Goal: Task Accomplishment & Management: Complete application form

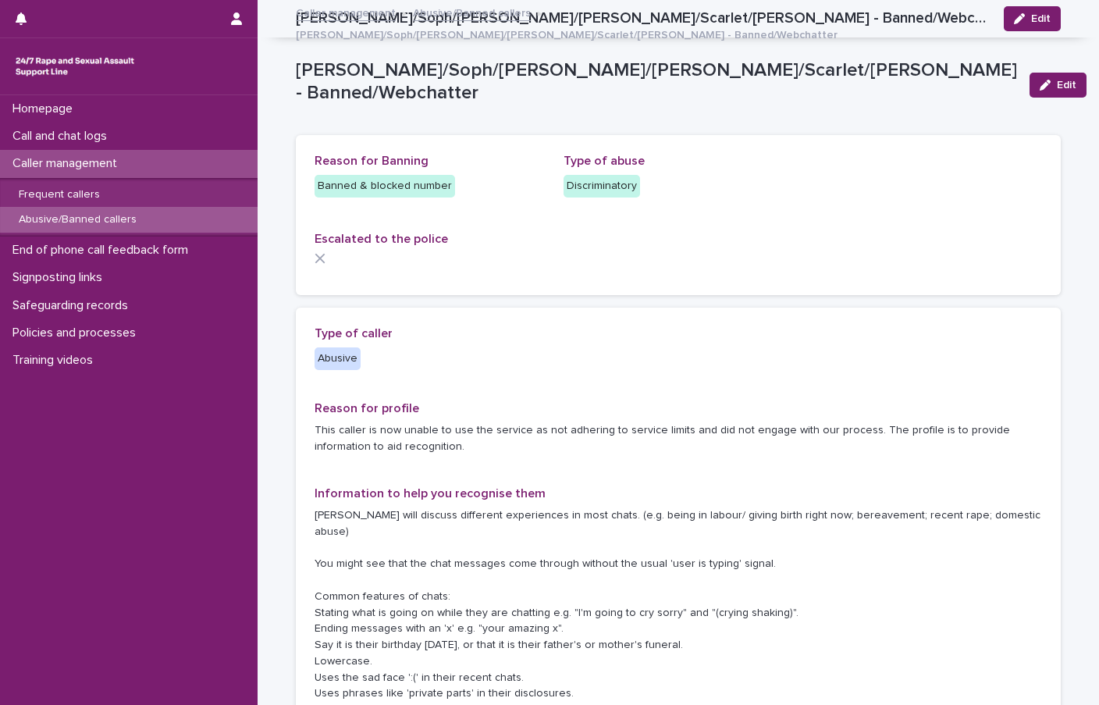
scroll to position [632, 0]
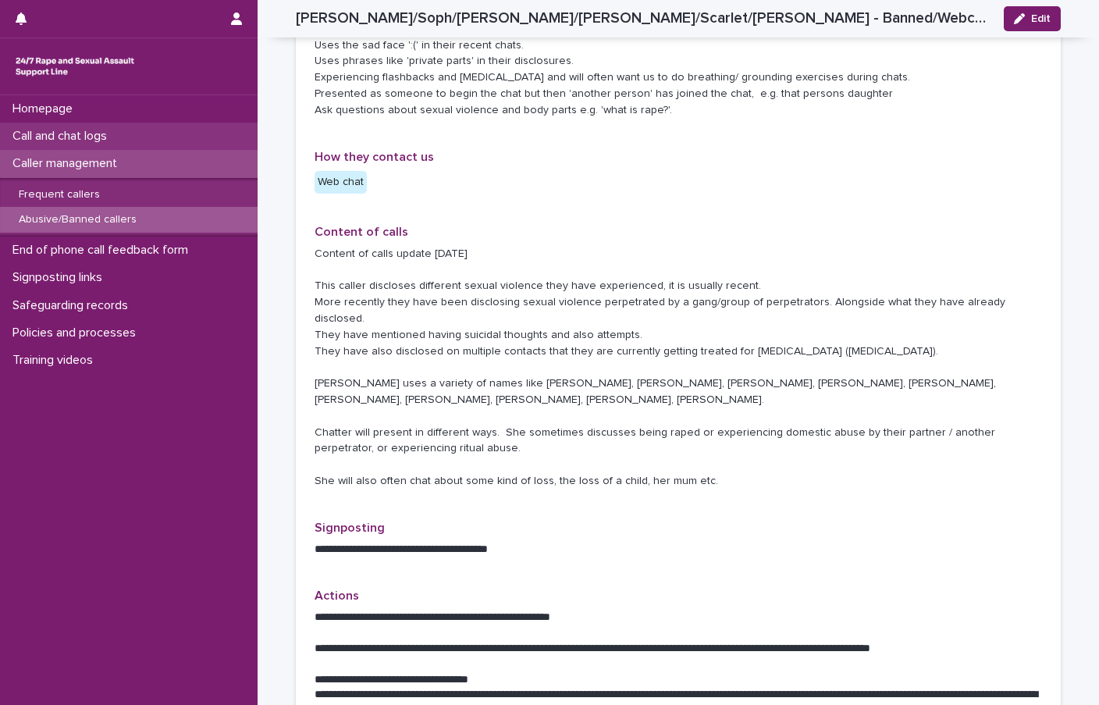
click at [71, 144] on p "Call and chat logs" at bounding box center [62, 136] width 113 height 15
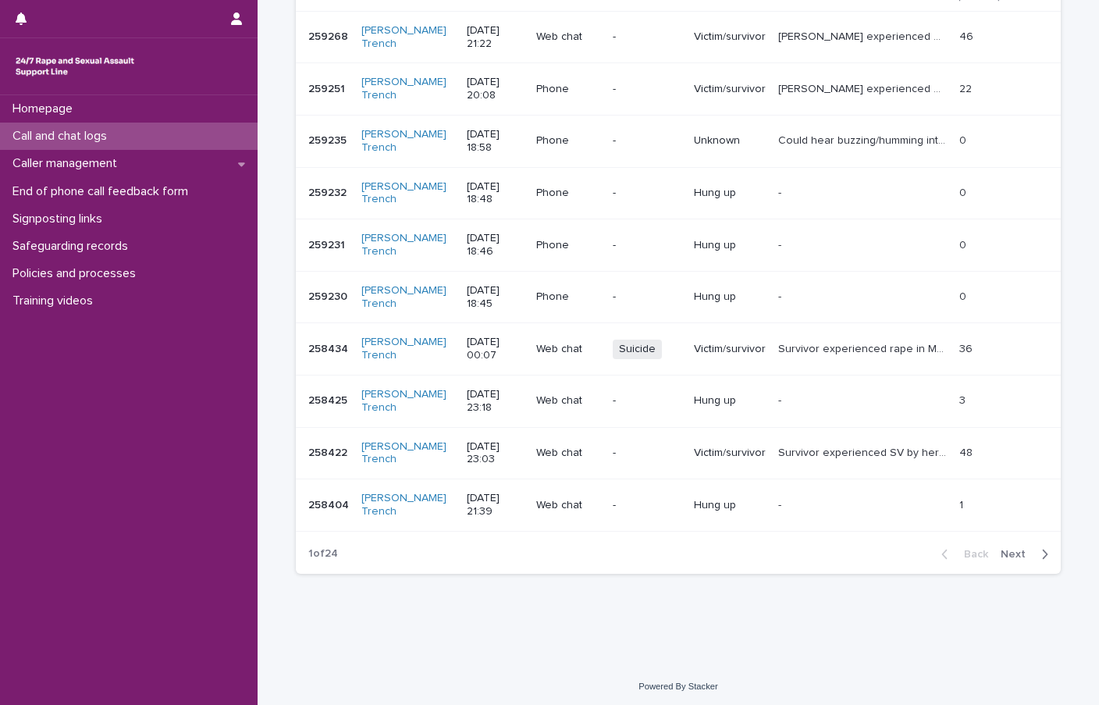
scroll to position [300, 0]
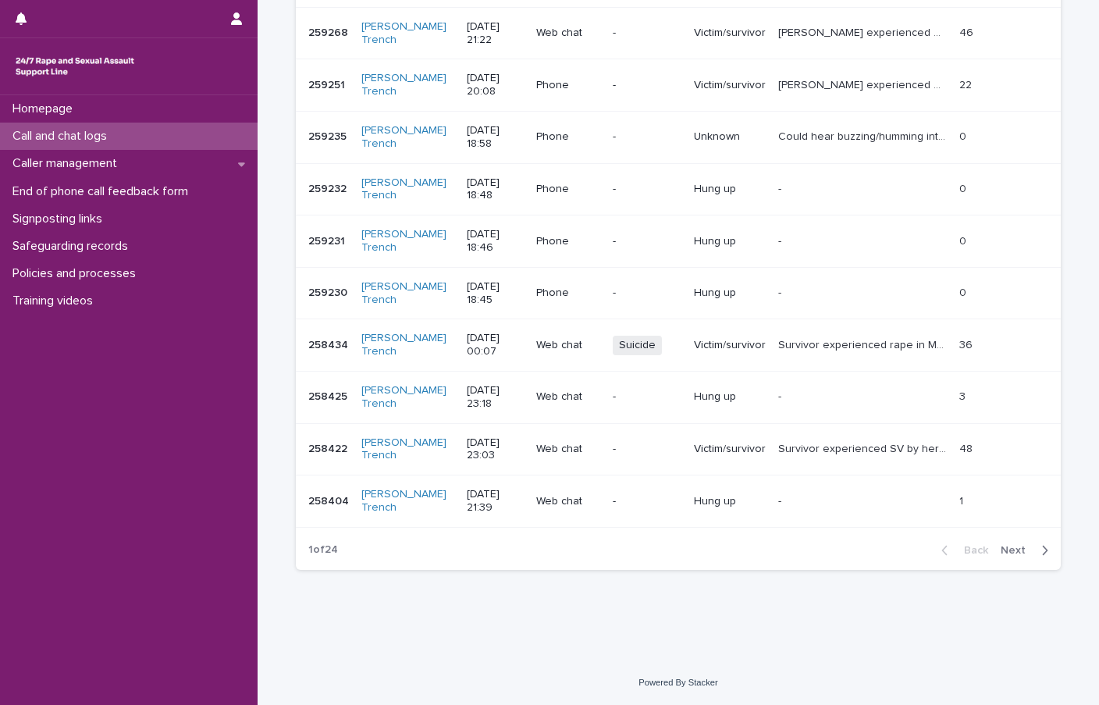
click at [1001, 551] on span "Next" at bounding box center [1018, 550] width 34 height 11
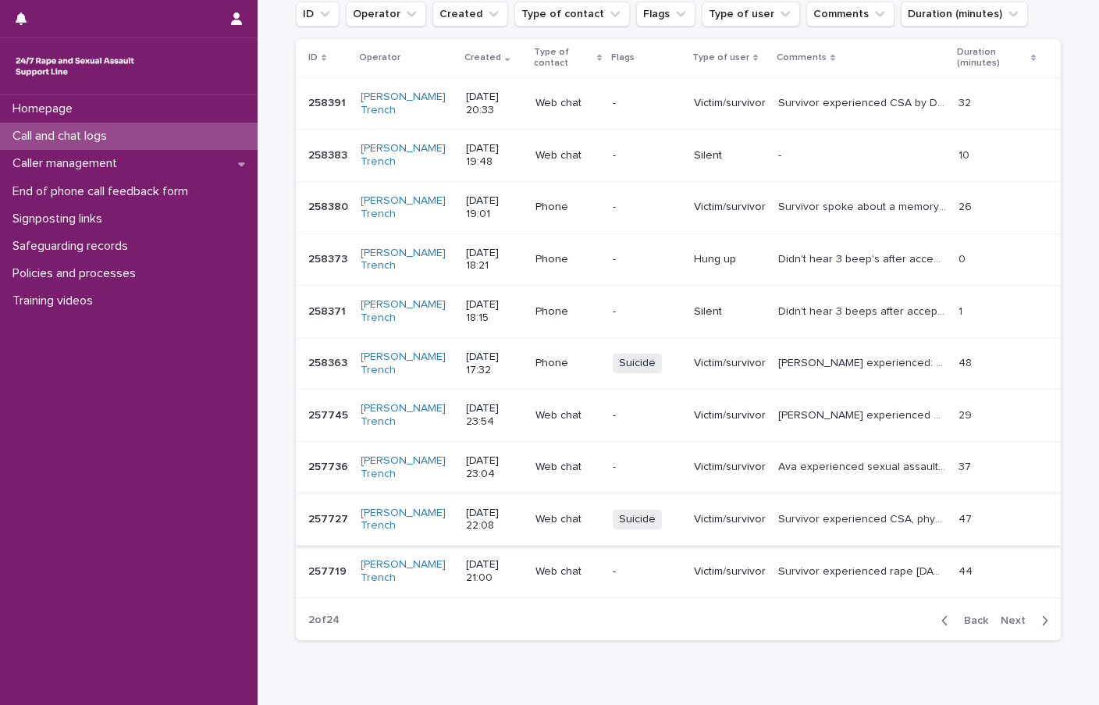
scroll to position [300, 0]
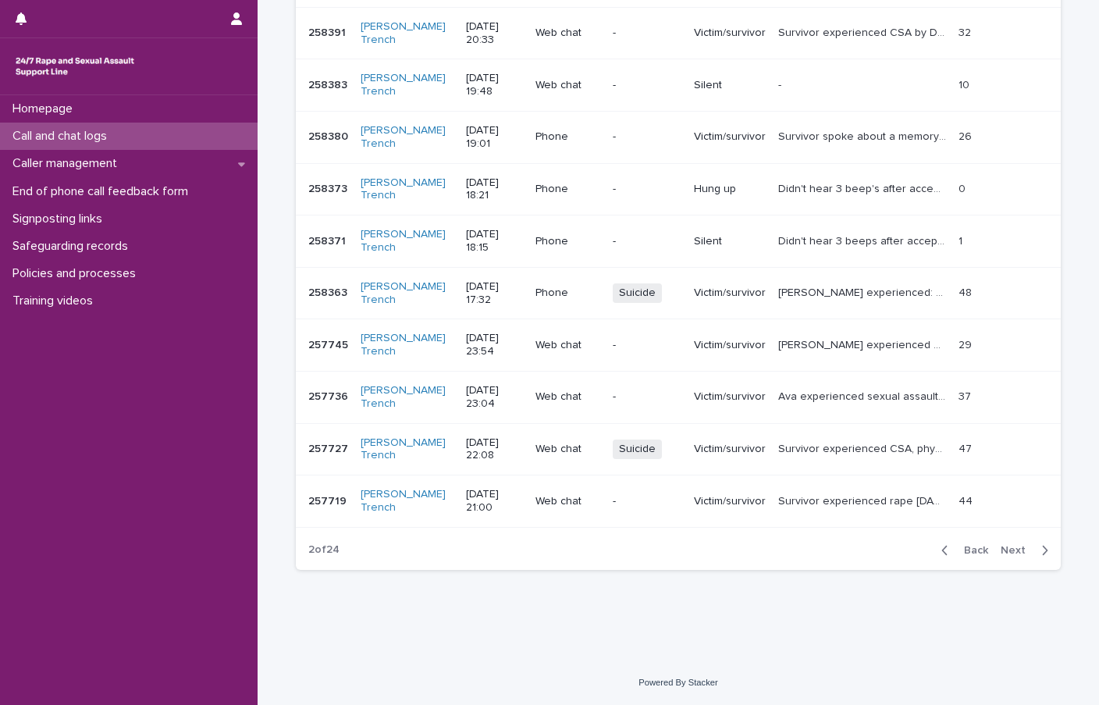
click at [971, 551] on span "Back" at bounding box center [972, 550] width 34 height 11
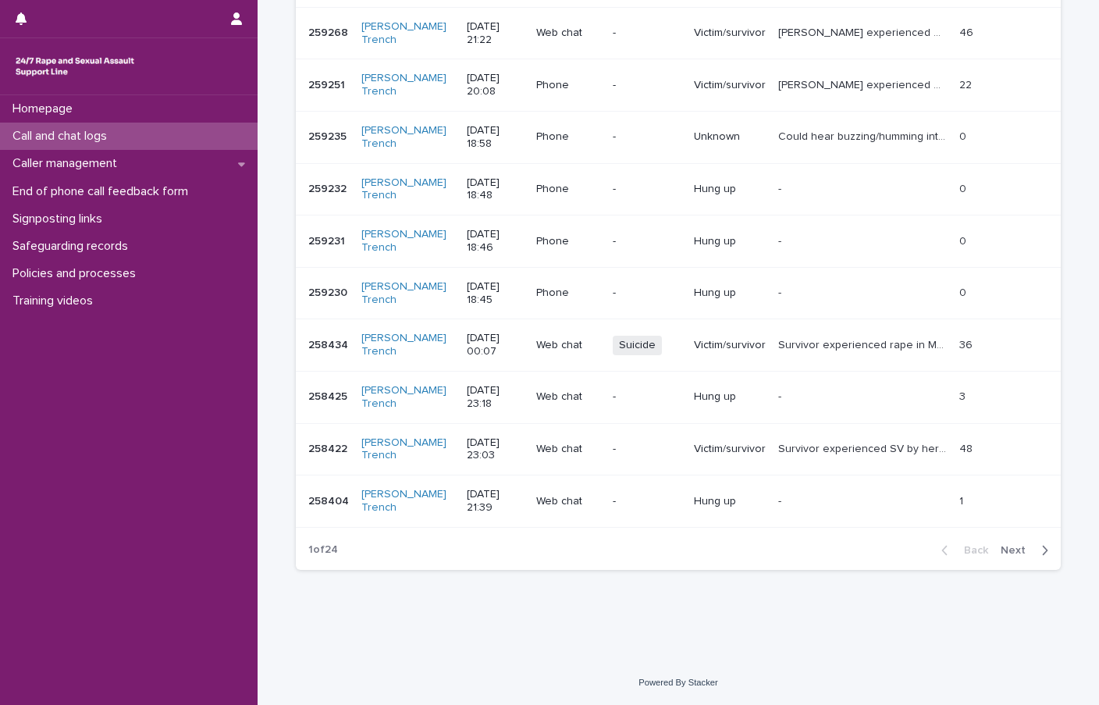
click at [1035, 547] on div "button" at bounding box center [1041, 550] width 13 height 14
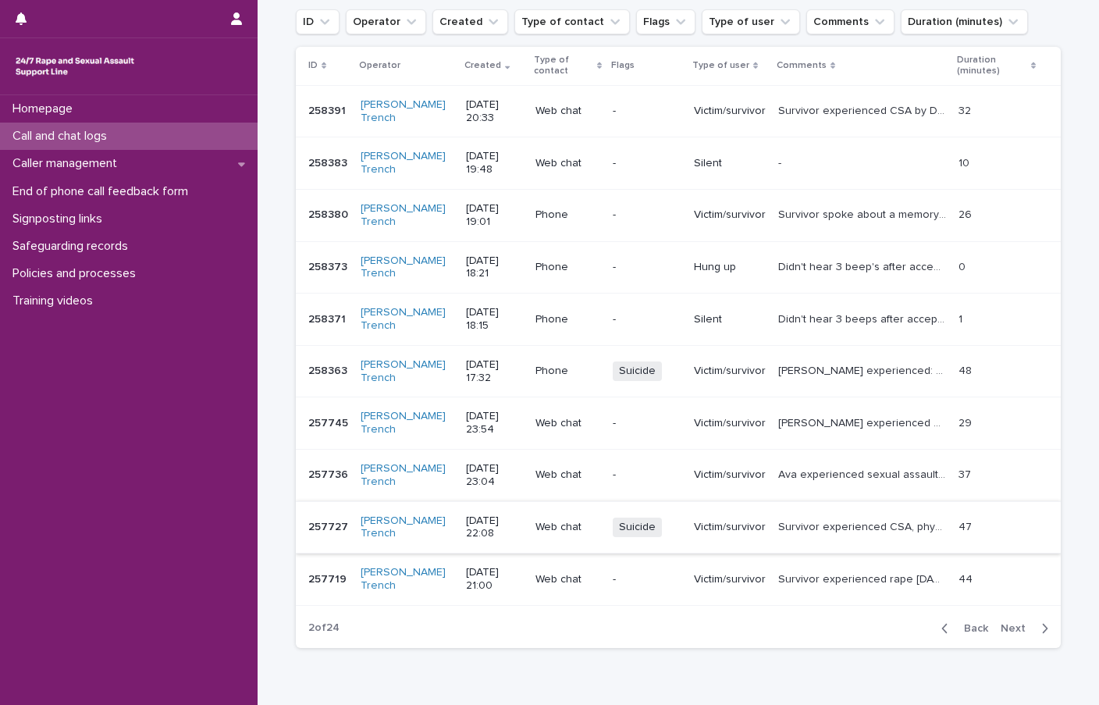
scroll to position [300, 0]
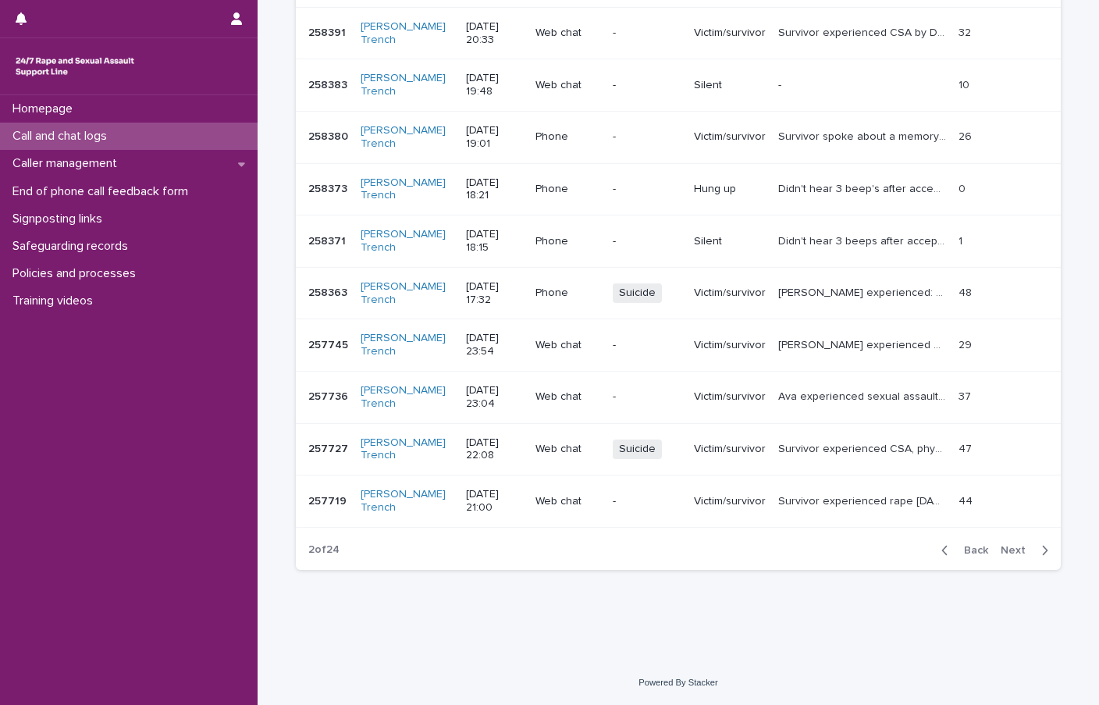
click at [1024, 551] on span "Next" at bounding box center [1018, 550] width 34 height 11
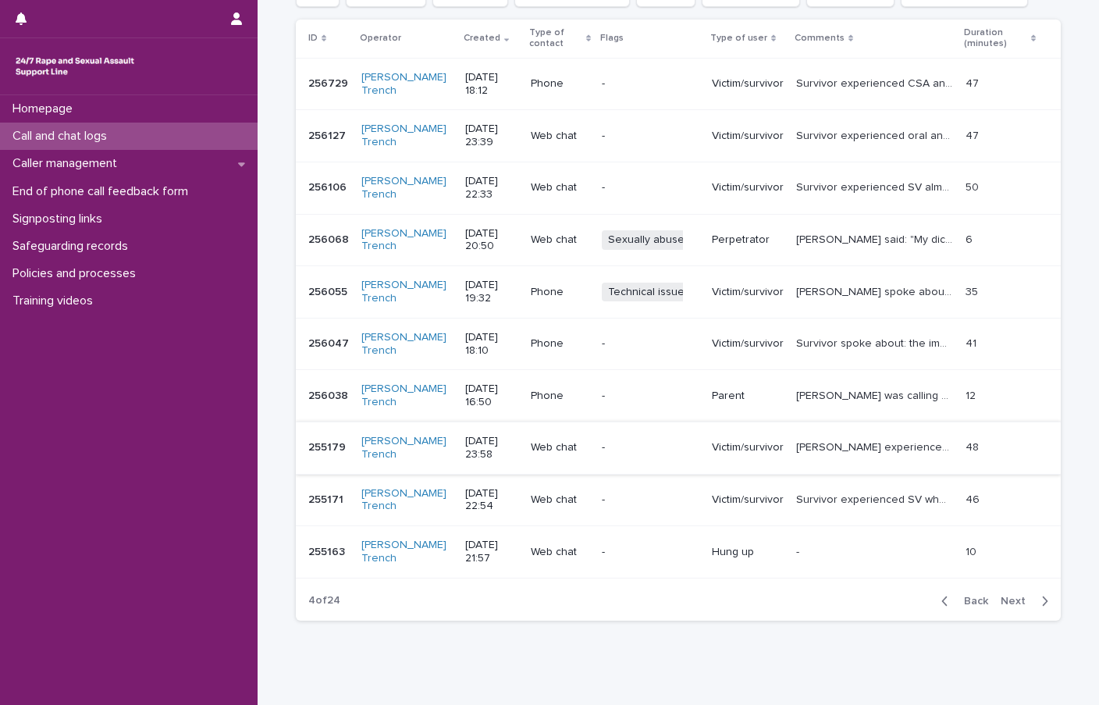
scroll to position [222, 0]
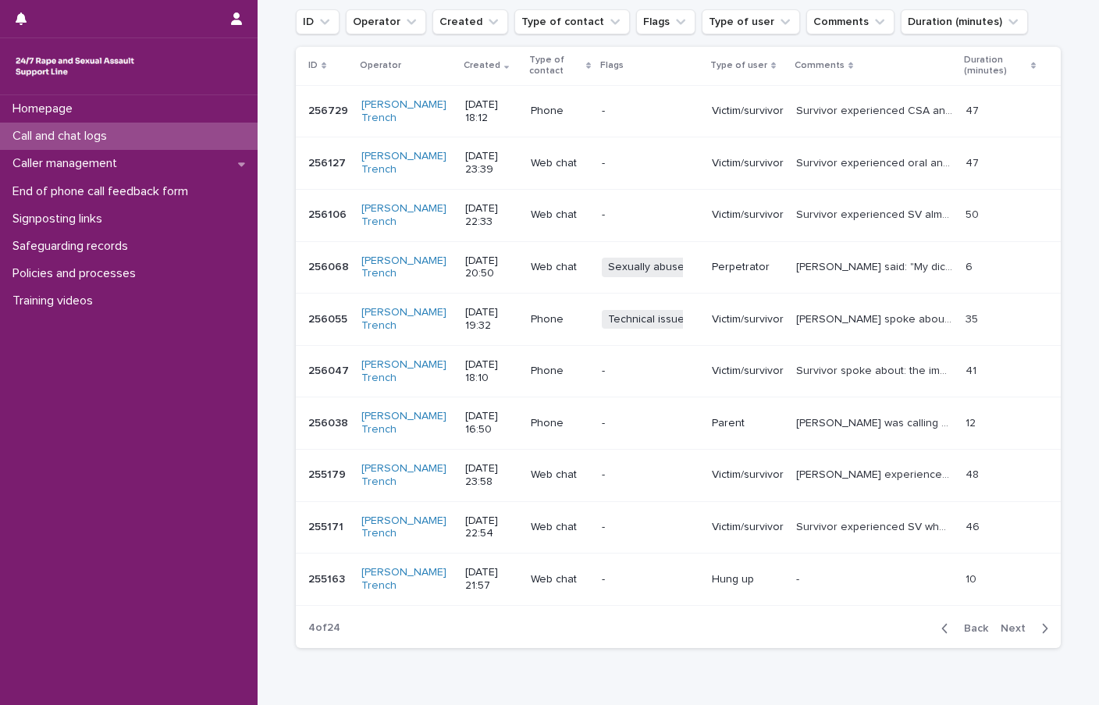
click at [1003, 626] on span "Next" at bounding box center [1018, 628] width 34 height 11
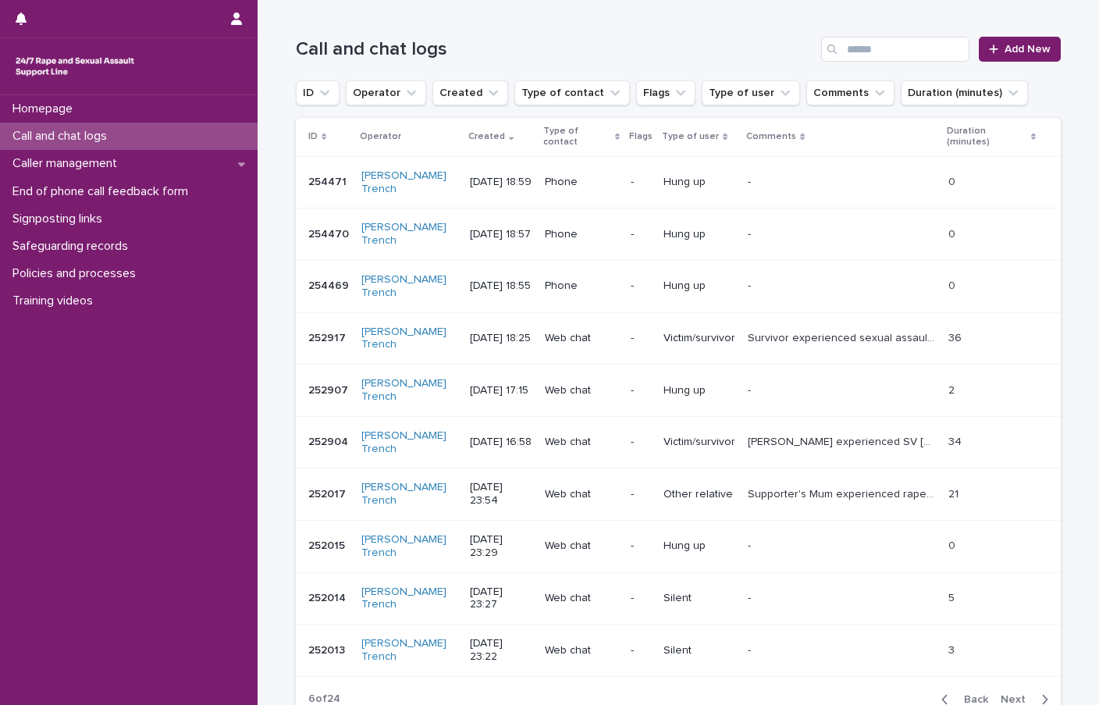
click at [1019, 694] on span "Next" at bounding box center [1018, 699] width 34 height 11
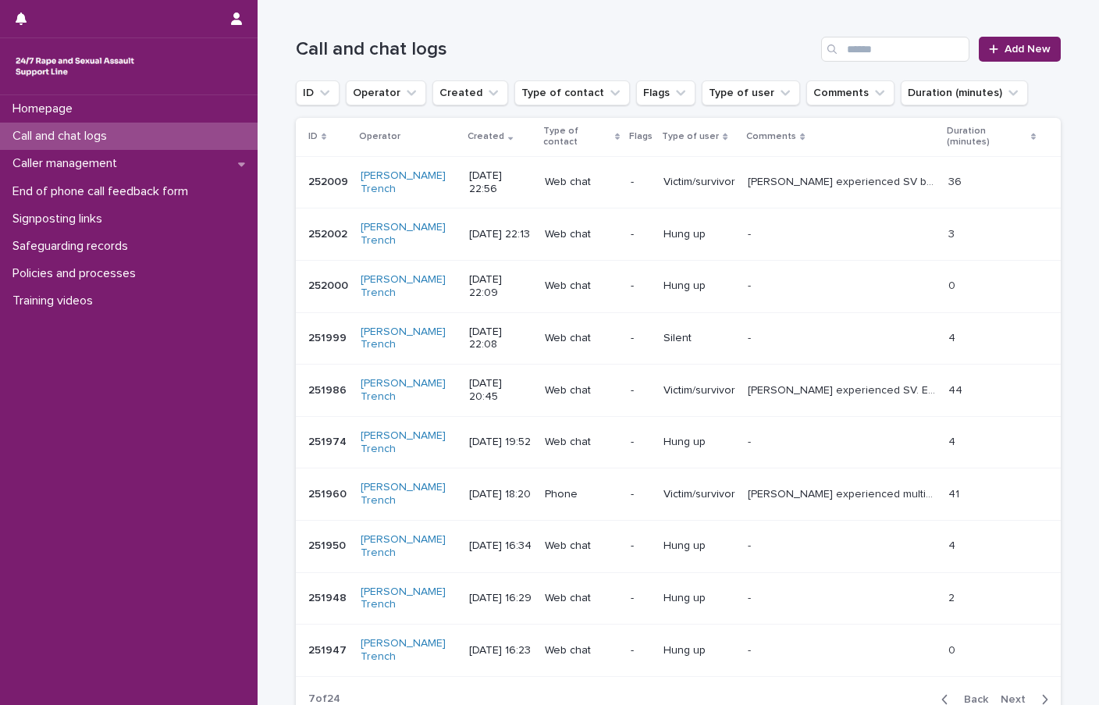
click at [1019, 694] on span "Next" at bounding box center [1018, 699] width 34 height 11
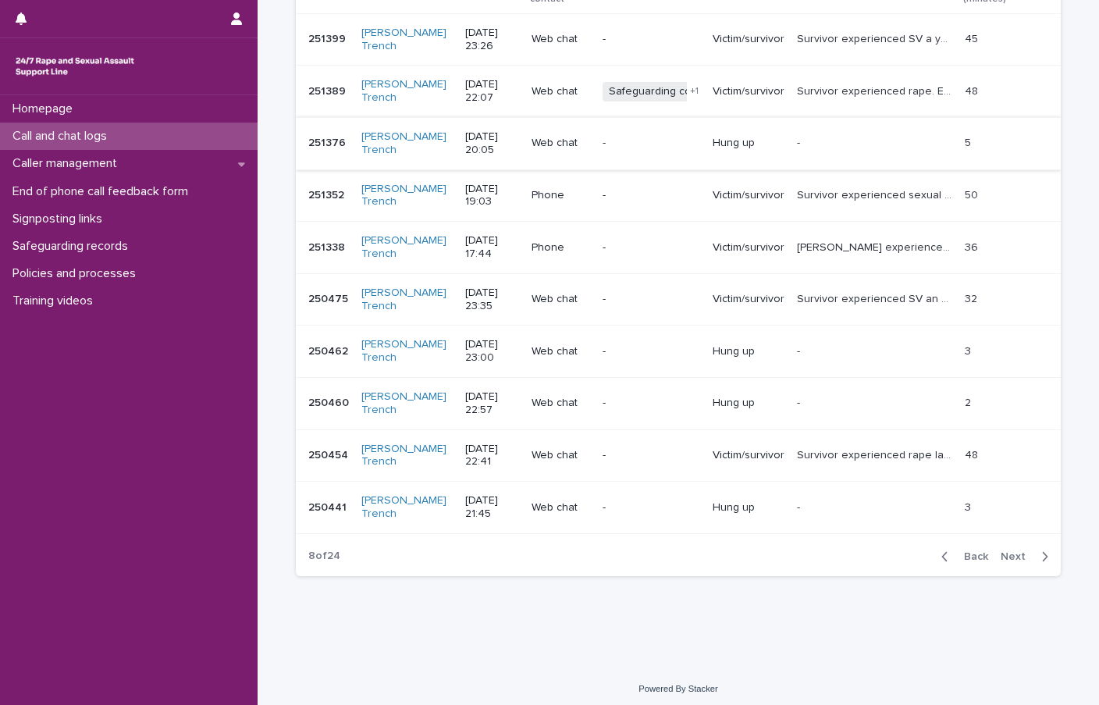
scroll to position [300, 0]
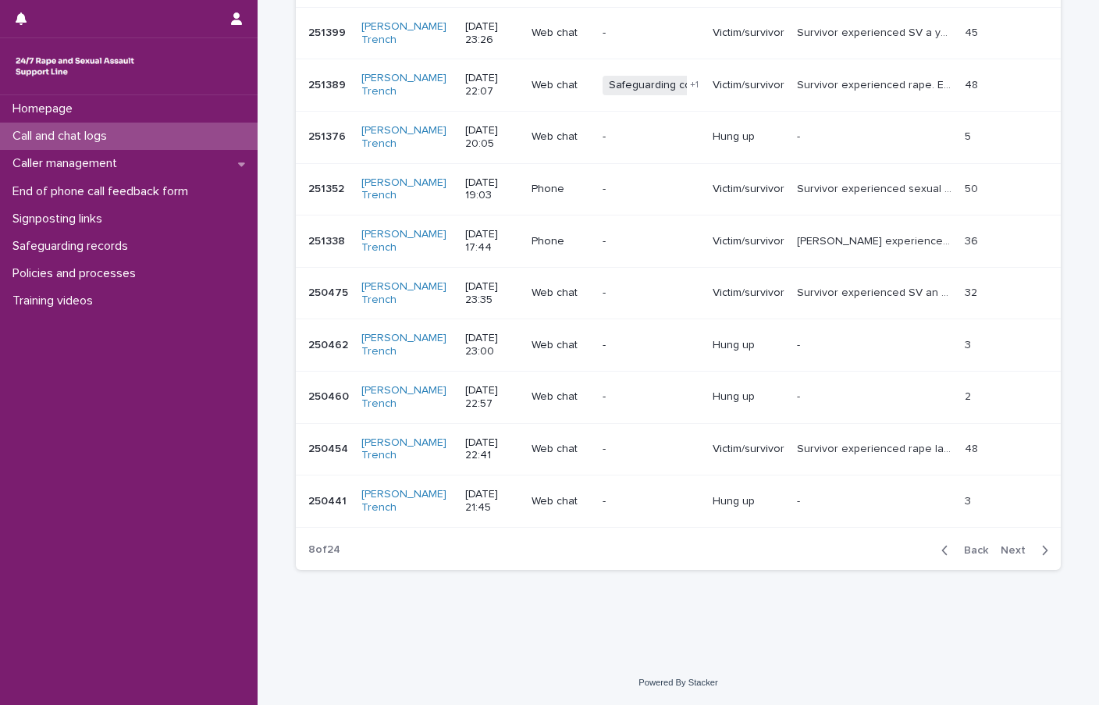
click at [956, 546] on span "Back" at bounding box center [972, 550] width 34 height 11
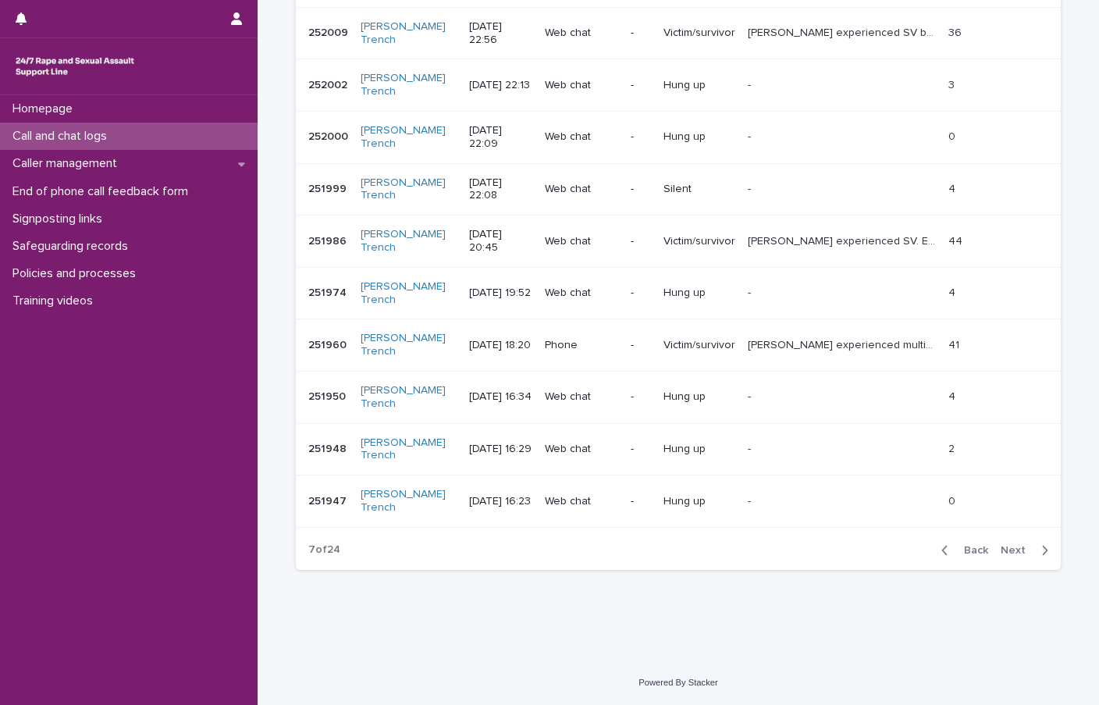
scroll to position [157, 0]
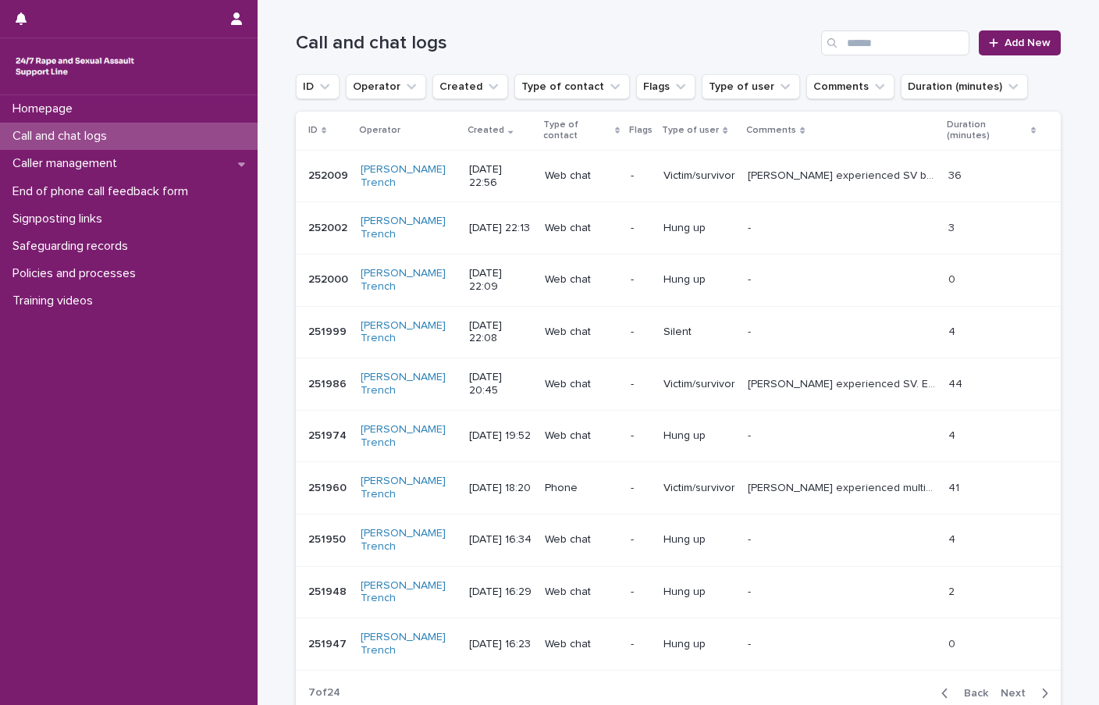
click at [956, 688] on span "Back" at bounding box center [972, 693] width 34 height 11
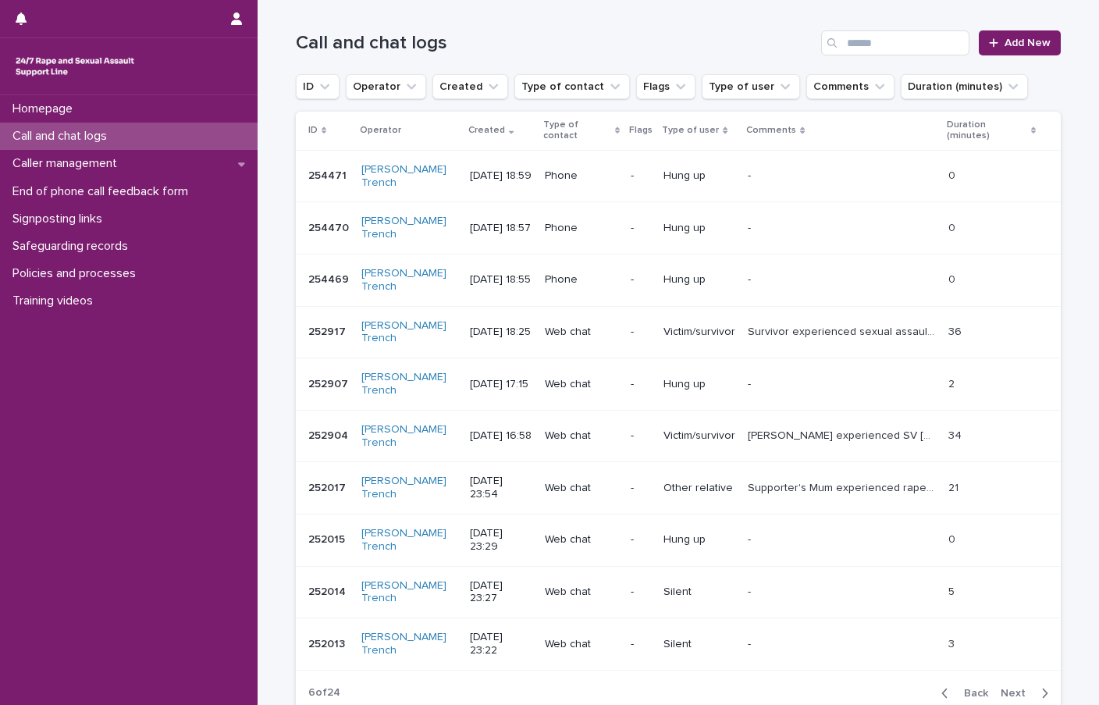
click at [956, 688] on span "Back" at bounding box center [972, 693] width 34 height 11
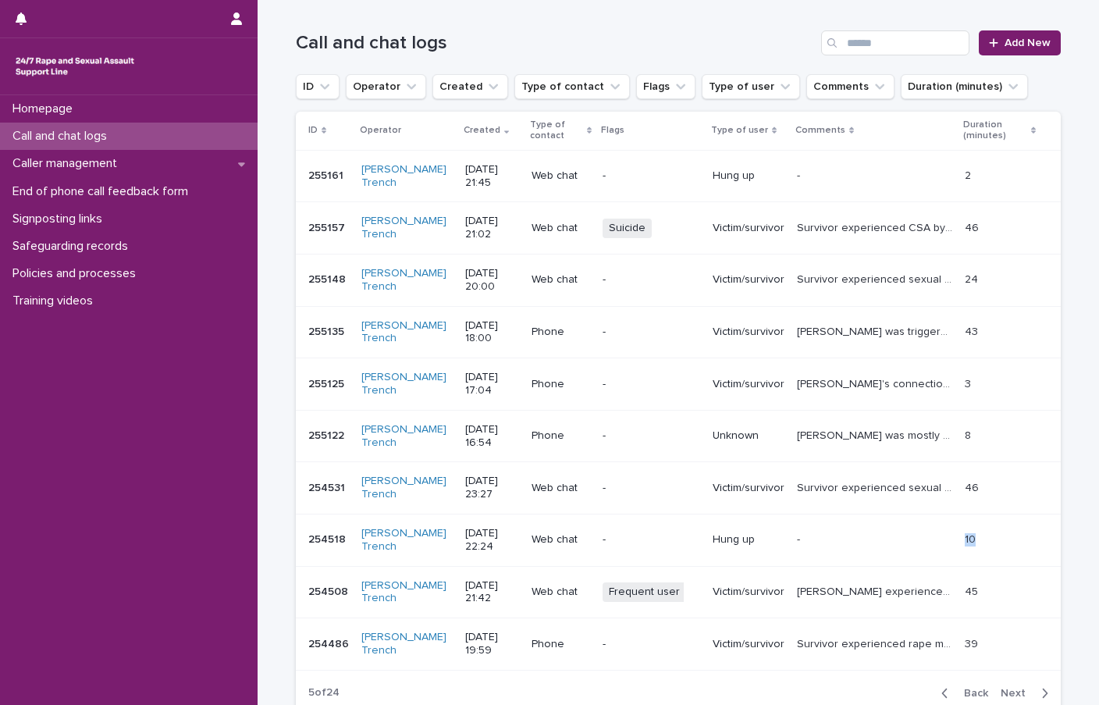
click at [965, 546] on p "10" at bounding box center [972, 538] width 14 height 16
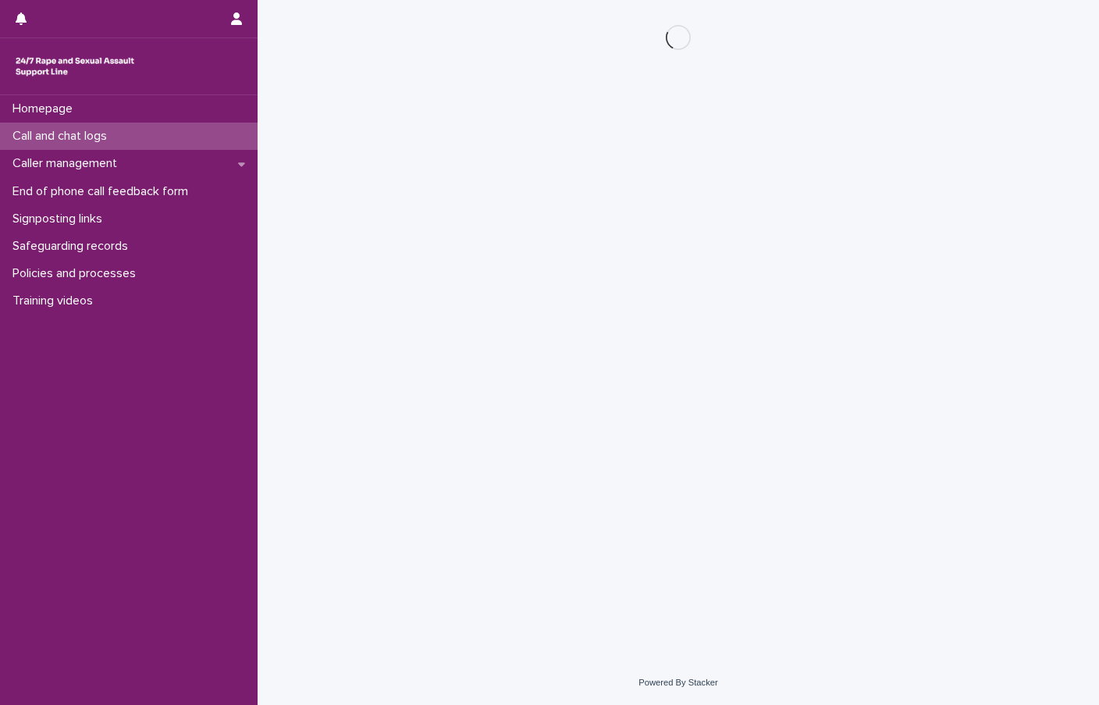
click at [956, 546] on div "Loading... Saving… Loading... Saving…" at bounding box center [678, 310] width 781 height 621
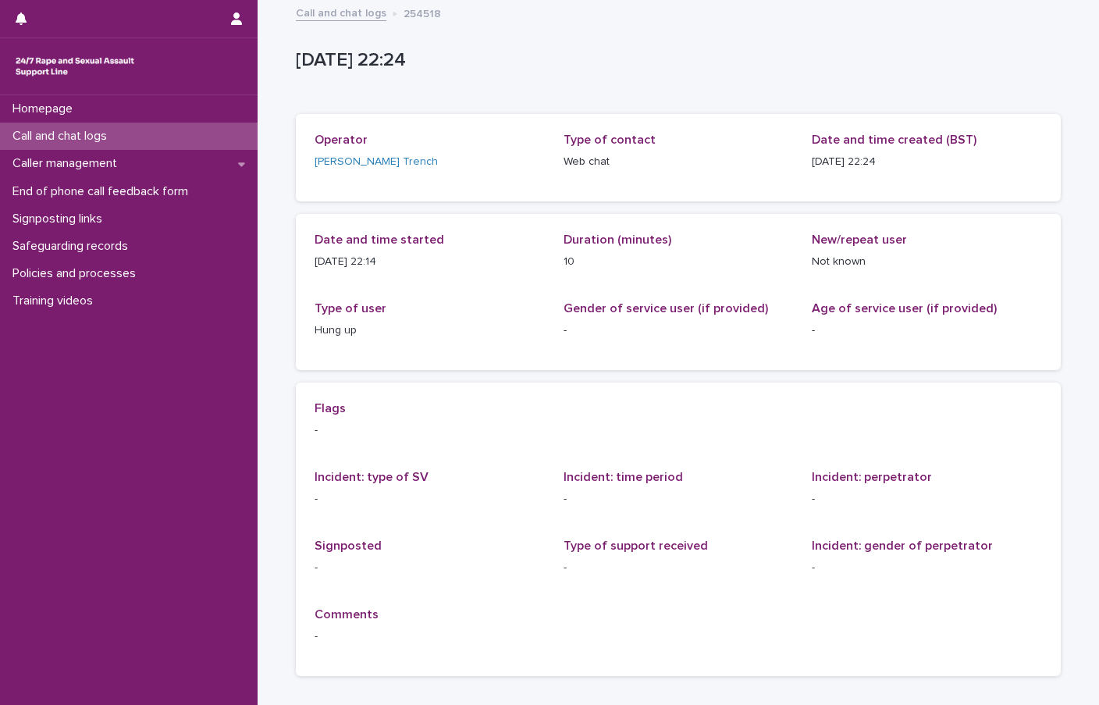
click at [127, 131] on div "Call and chat logs" at bounding box center [129, 136] width 258 height 27
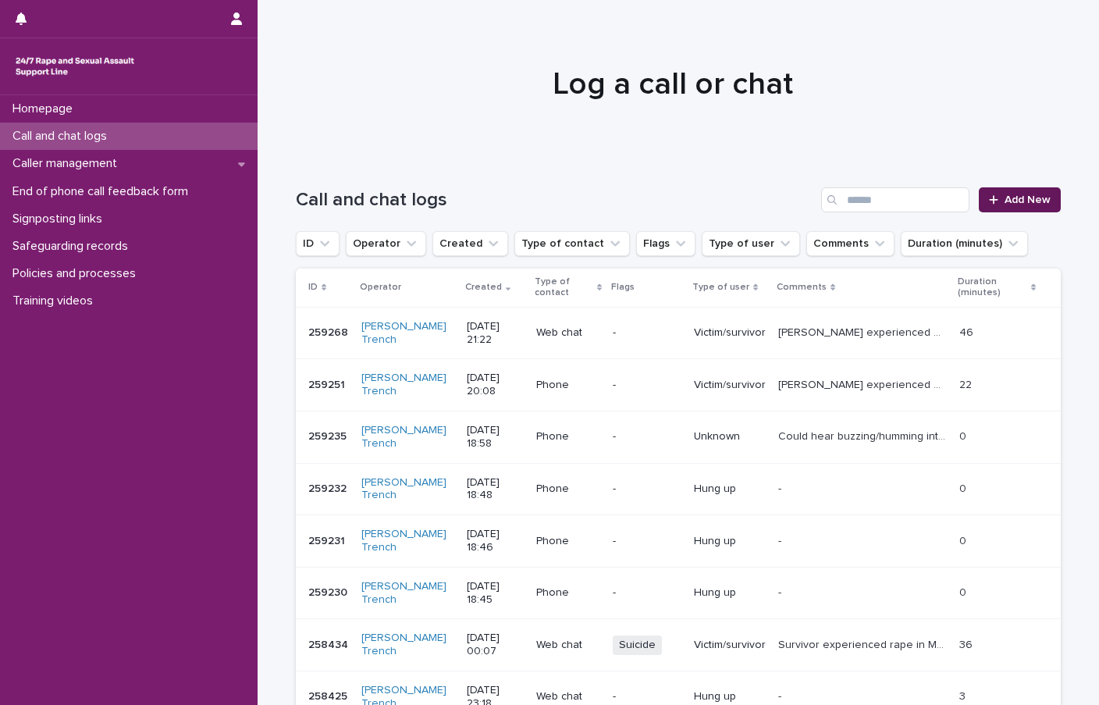
click at [1036, 194] on link "Add New" at bounding box center [1020, 199] width 82 height 25
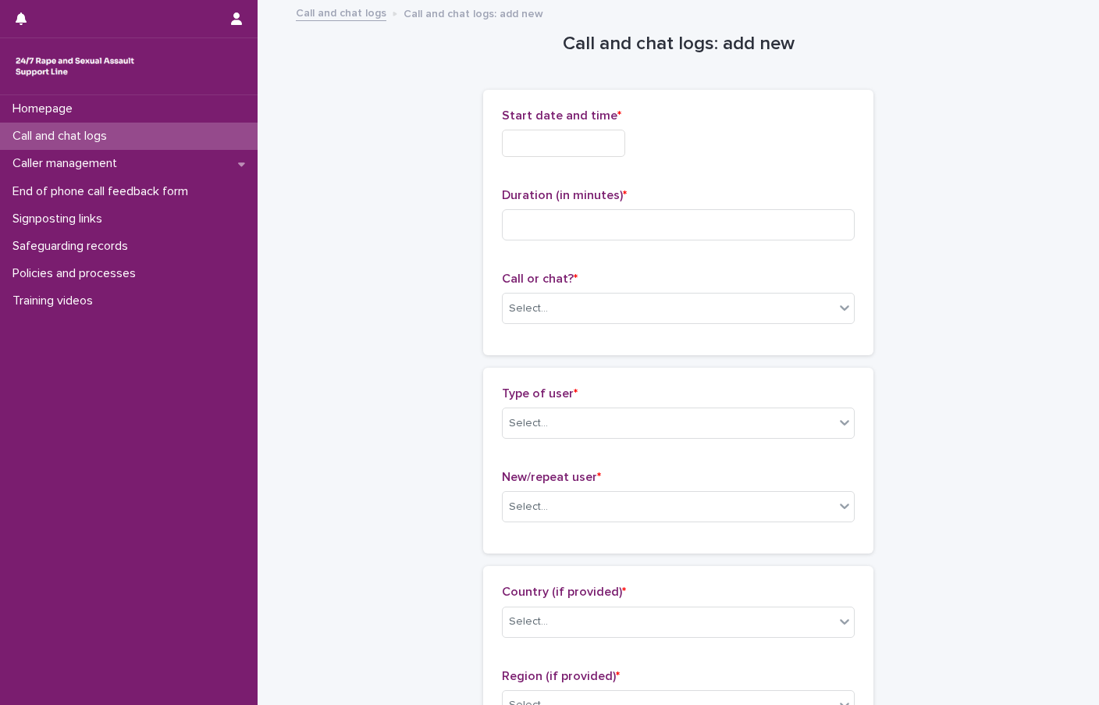
click at [569, 141] on input "text" at bounding box center [563, 143] width 123 height 27
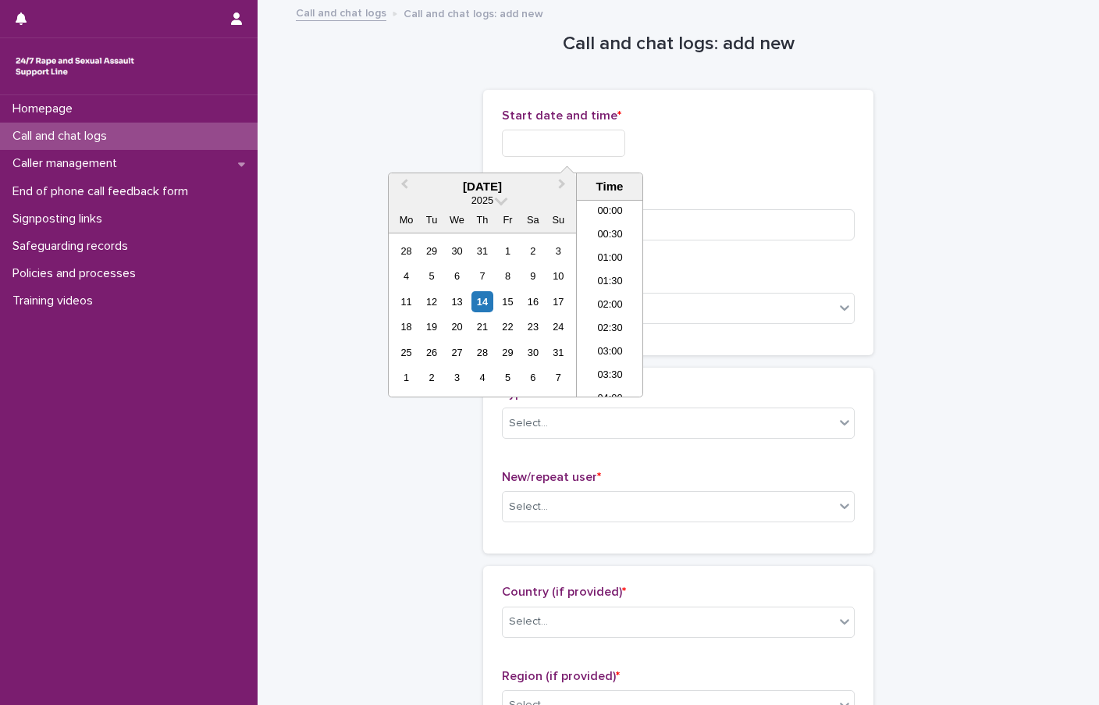
scroll to position [928, 0]
click at [617, 285] on li "21:30" at bounding box center [610, 290] width 66 height 23
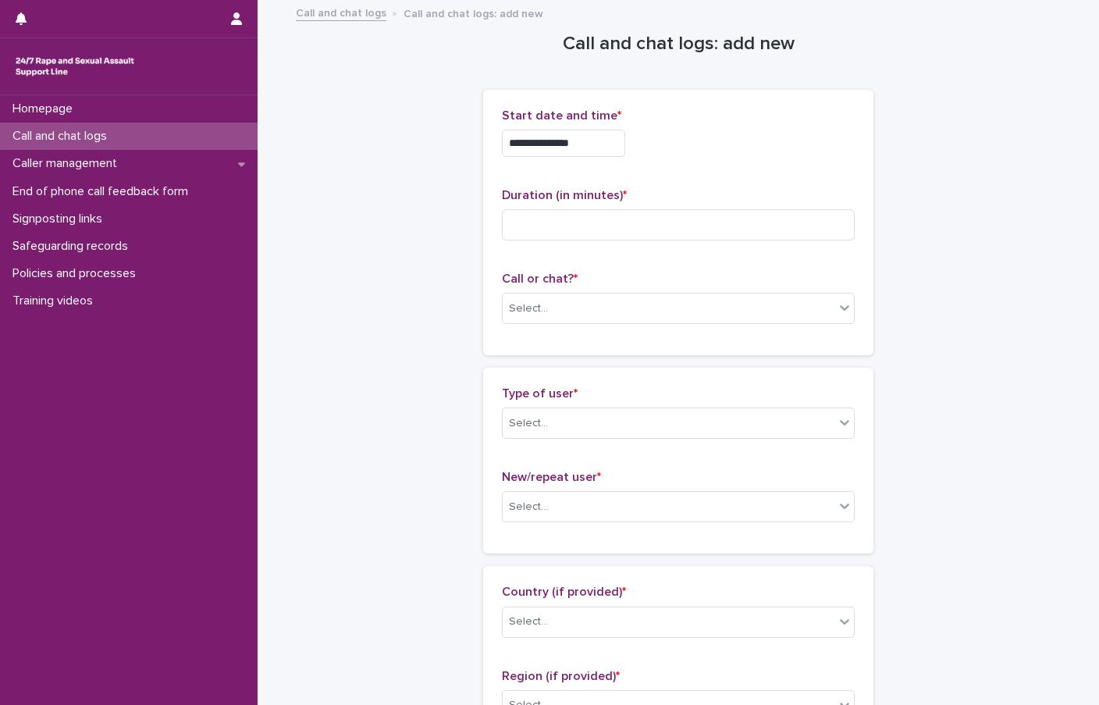
click at [606, 137] on input "**********" at bounding box center [563, 143] width 123 height 27
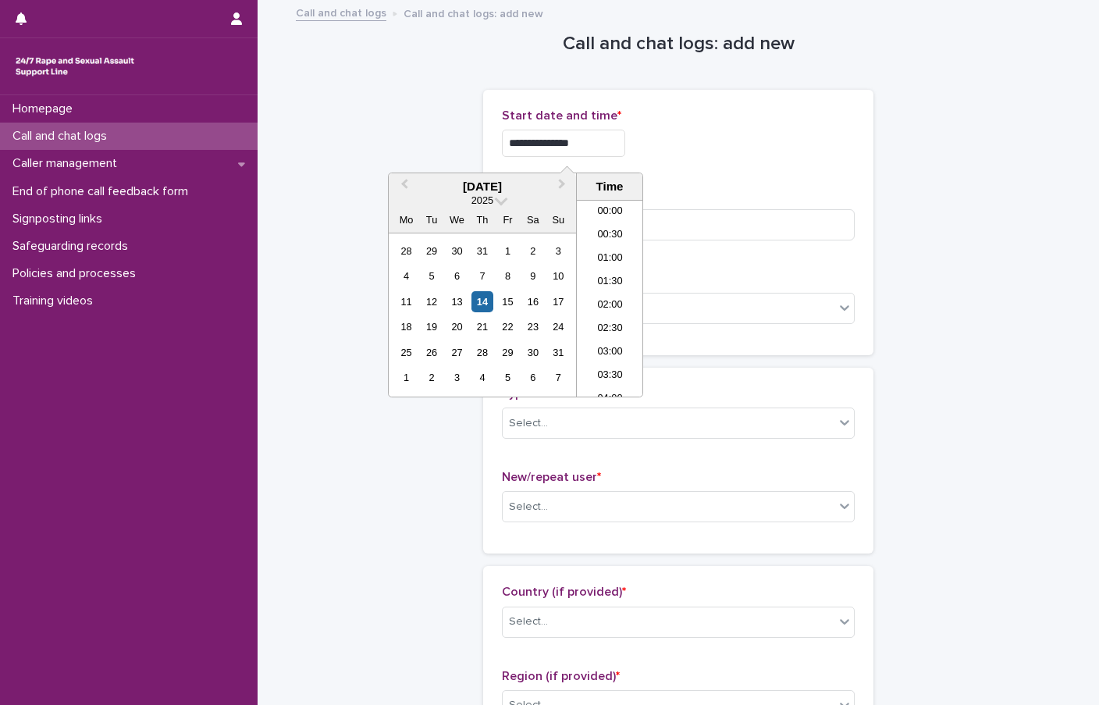
scroll to position [921, 0]
type input "**********"
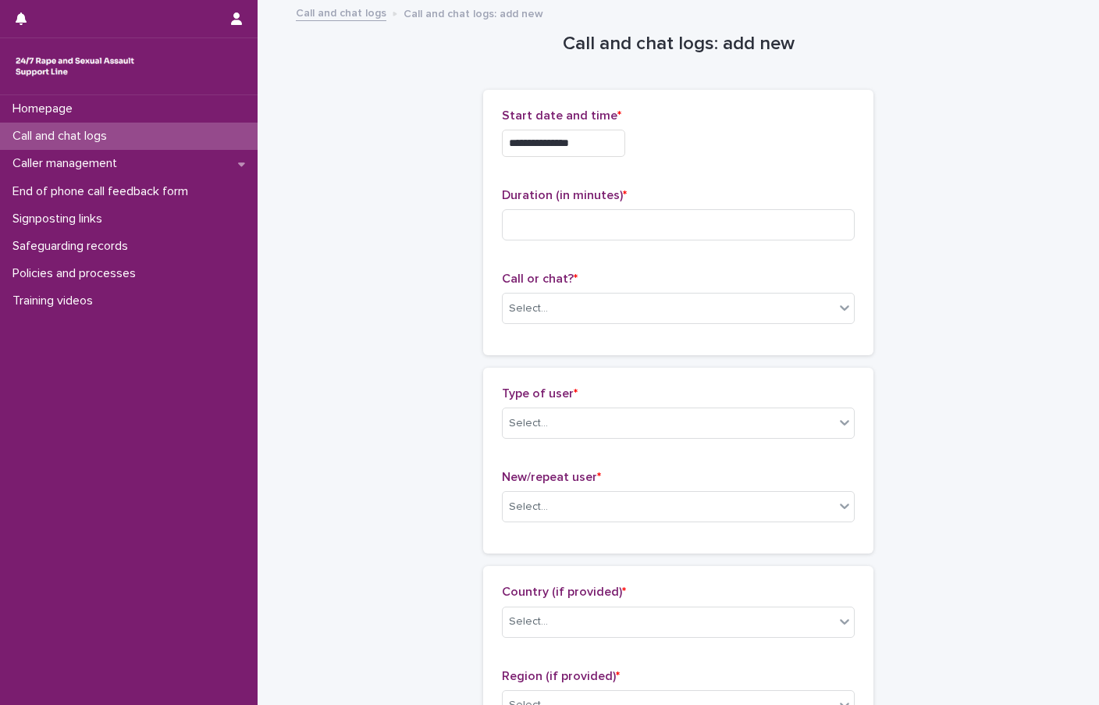
click at [522, 229] on input at bounding box center [678, 224] width 353 height 31
type input "**"
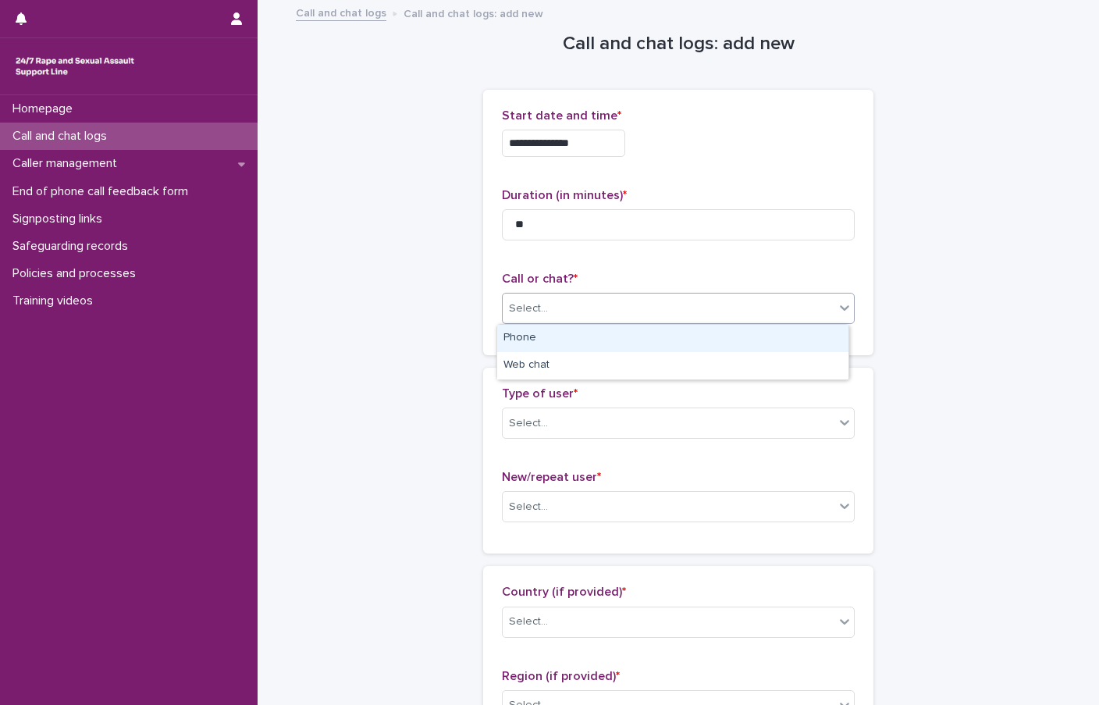
click at [553, 306] on div "Select..." at bounding box center [669, 309] width 332 height 26
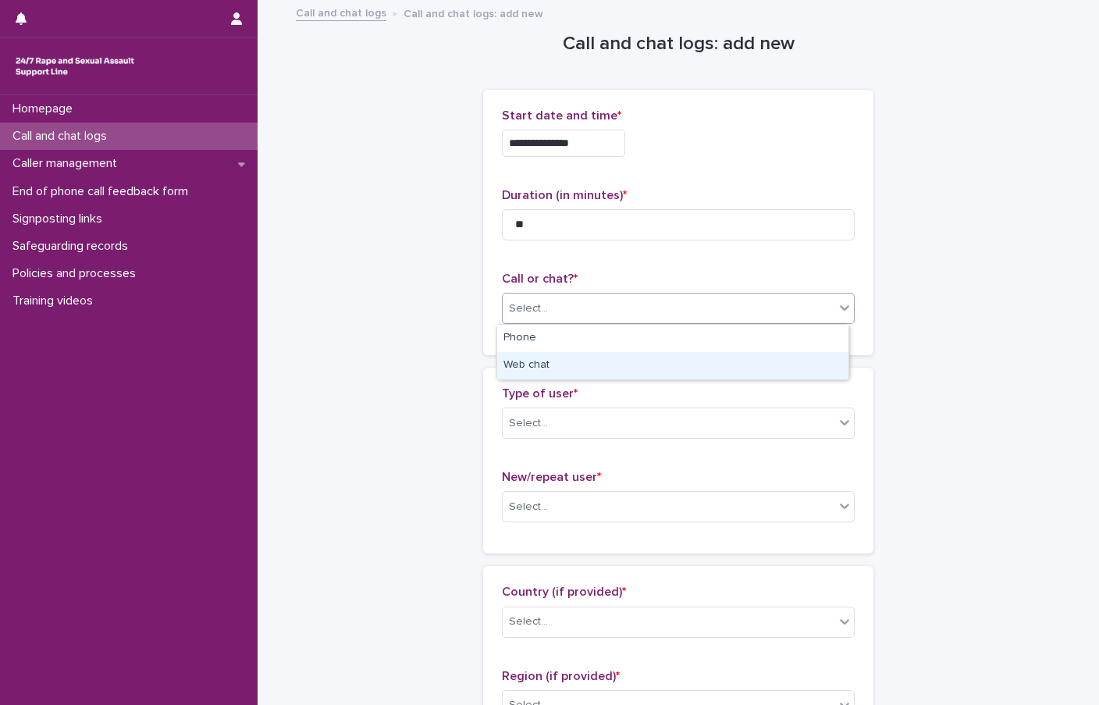
click at [550, 363] on div "Web chat" at bounding box center [672, 365] width 351 height 27
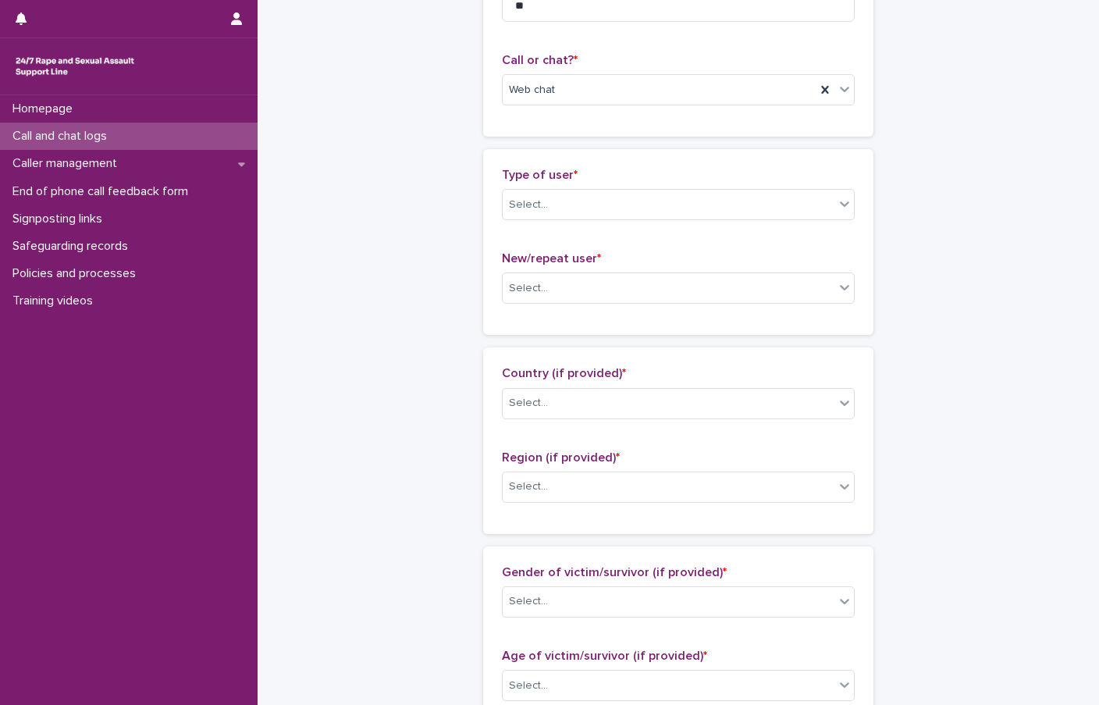
scroll to position [234, 0]
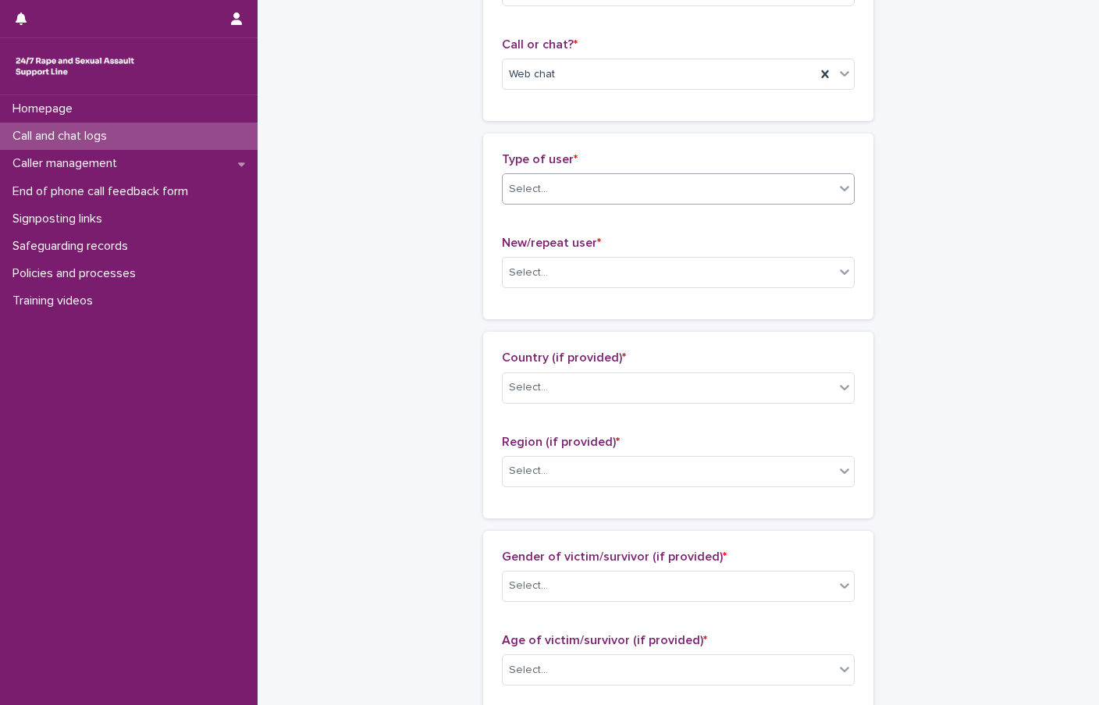
click at [566, 179] on div "Select..." at bounding box center [669, 189] width 332 height 26
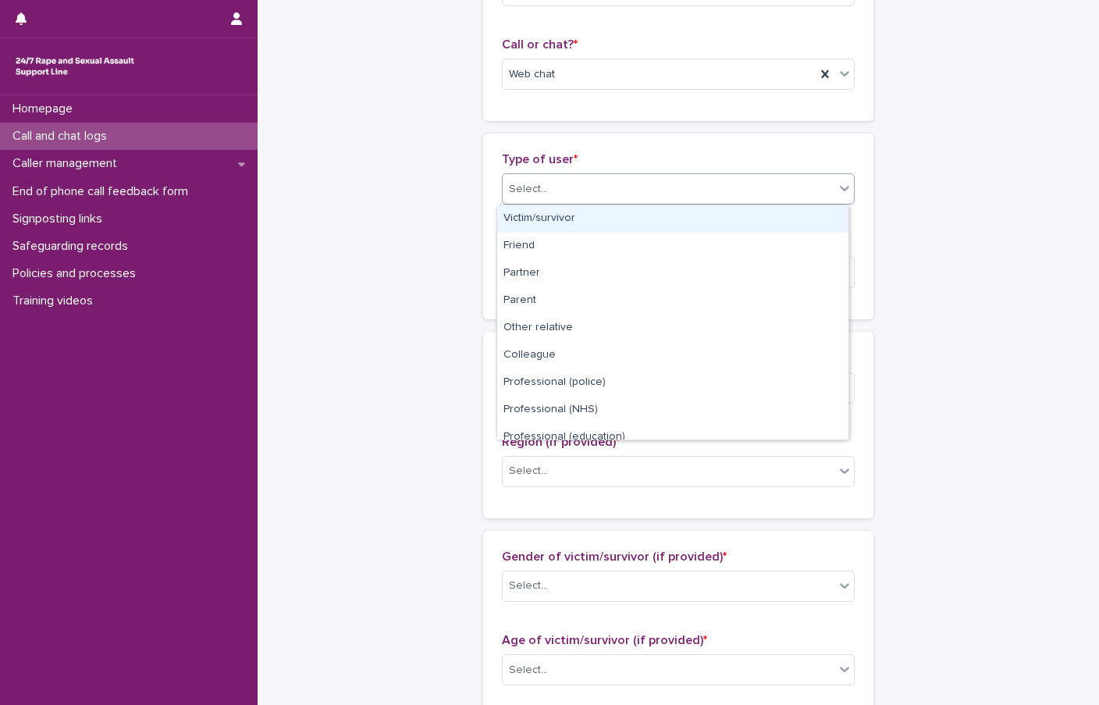
click at [610, 210] on div "Victim/survivor" at bounding box center [672, 218] width 351 height 27
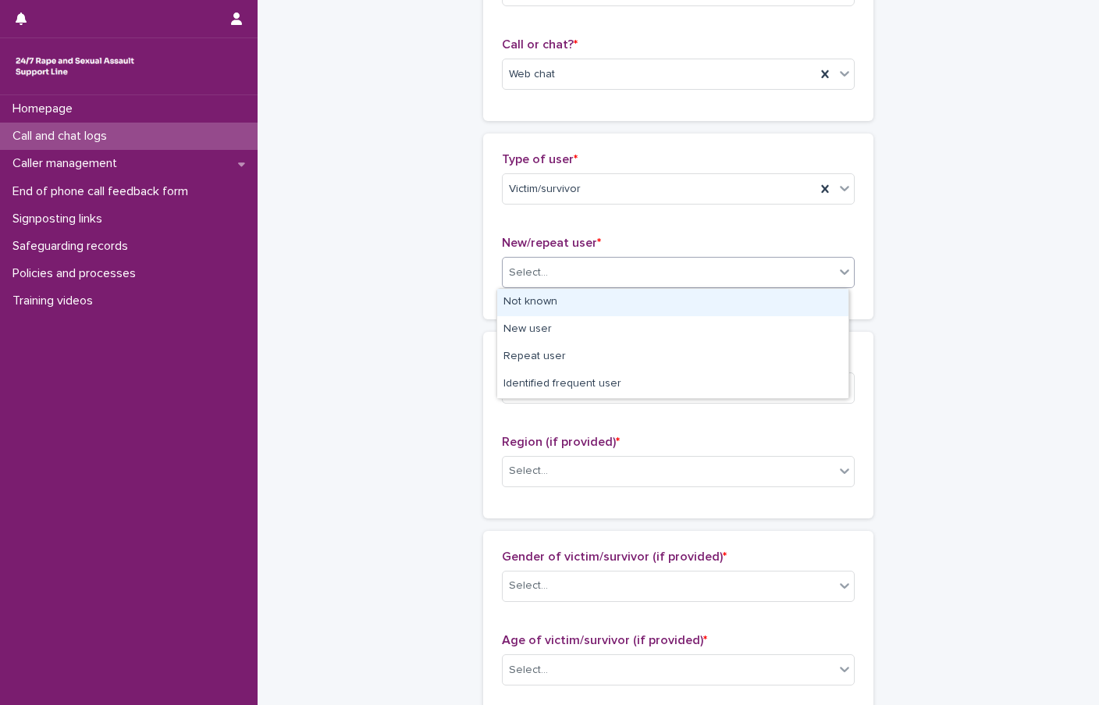
click at [585, 272] on div "Select..." at bounding box center [669, 273] width 332 height 26
click at [566, 300] on div "Not known" at bounding box center [672, 302] width 351 height 27
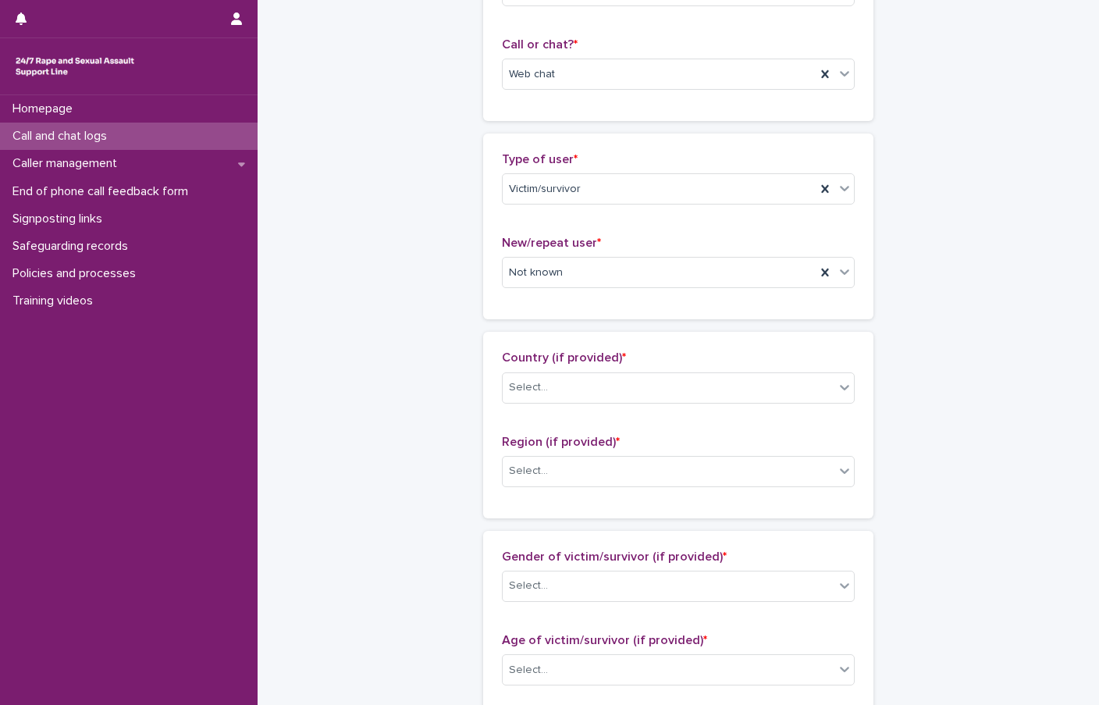
click at [401, 269] on div "**********" at bounding box center [678, 612] width 765 height 1690
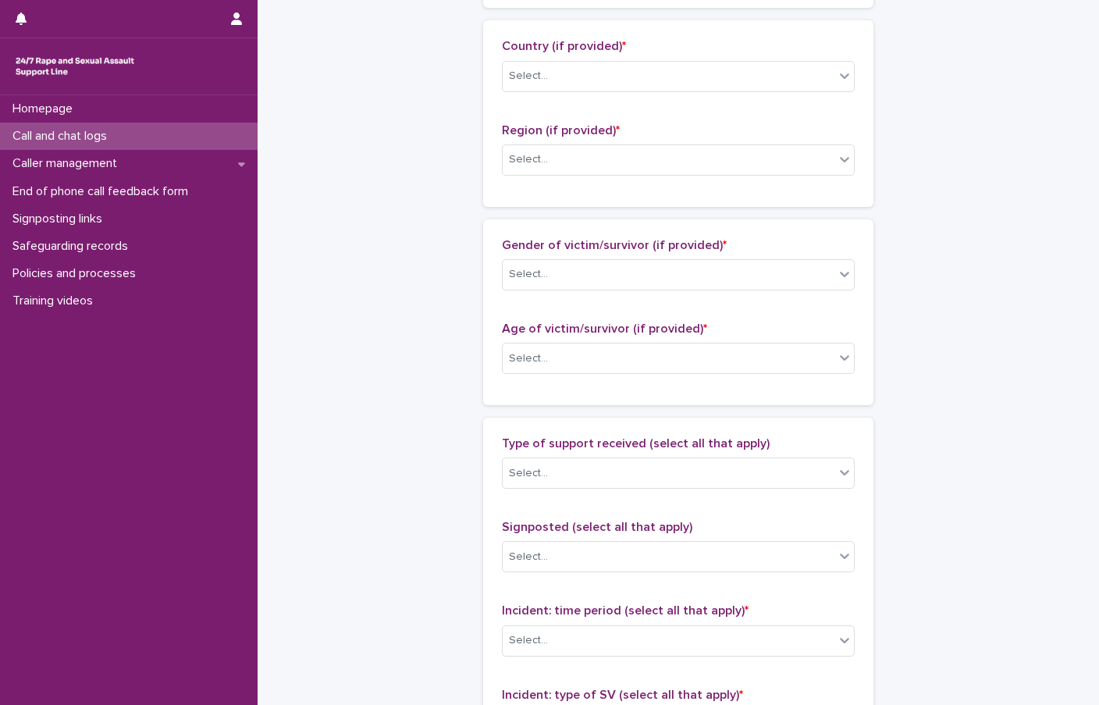
scroll to position [546, 0]
click at [530, 82] on div "Select..." at bounding box center [528, 75] width 39 height 16
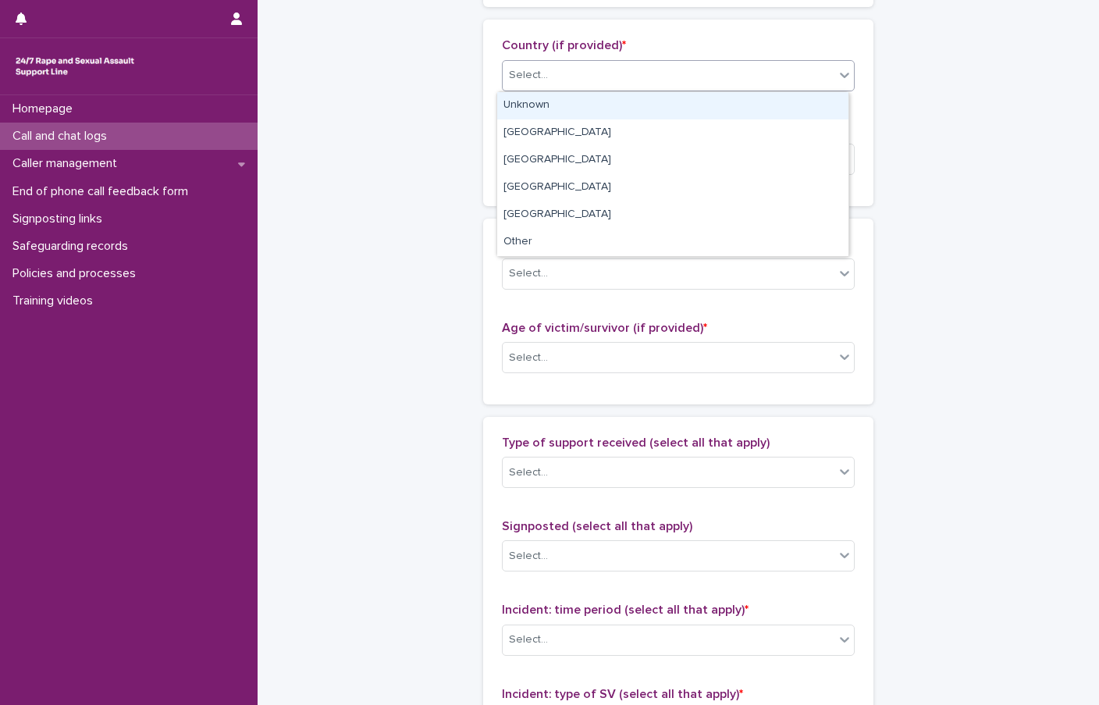
click at [528, 106] on div "Unknown" at bounding box center [672, 105] width 351 height 27
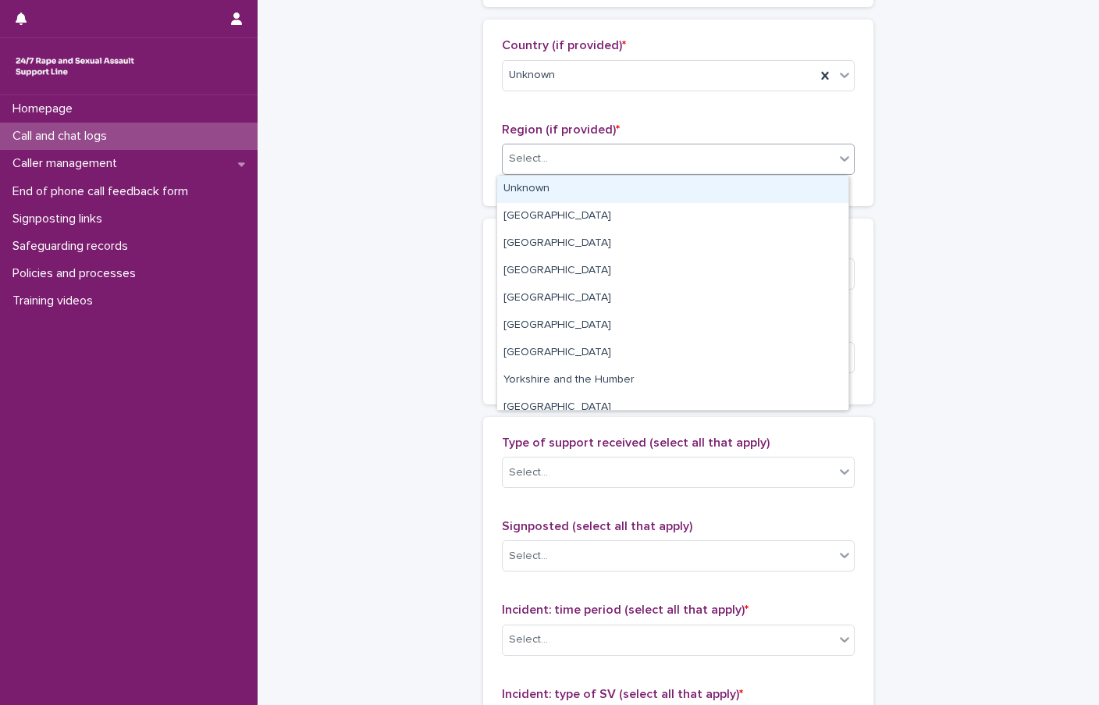
click at [545, 162] on div "Select..." at bounding box center [669, 159] width 332 height 26
click at [547, 194] on div "Unknown" at bounding box center [672, 189] width 351 height 27
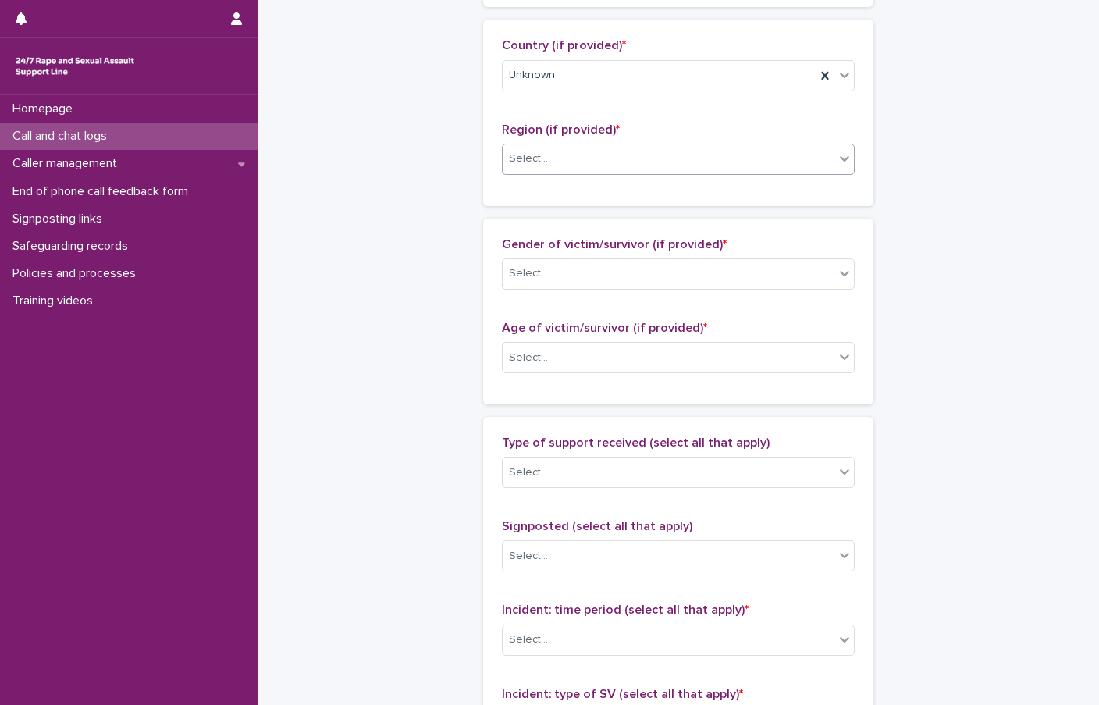
click at [443, 186] on div "**********" at bounding box center [678, 300] width 765 height 1690
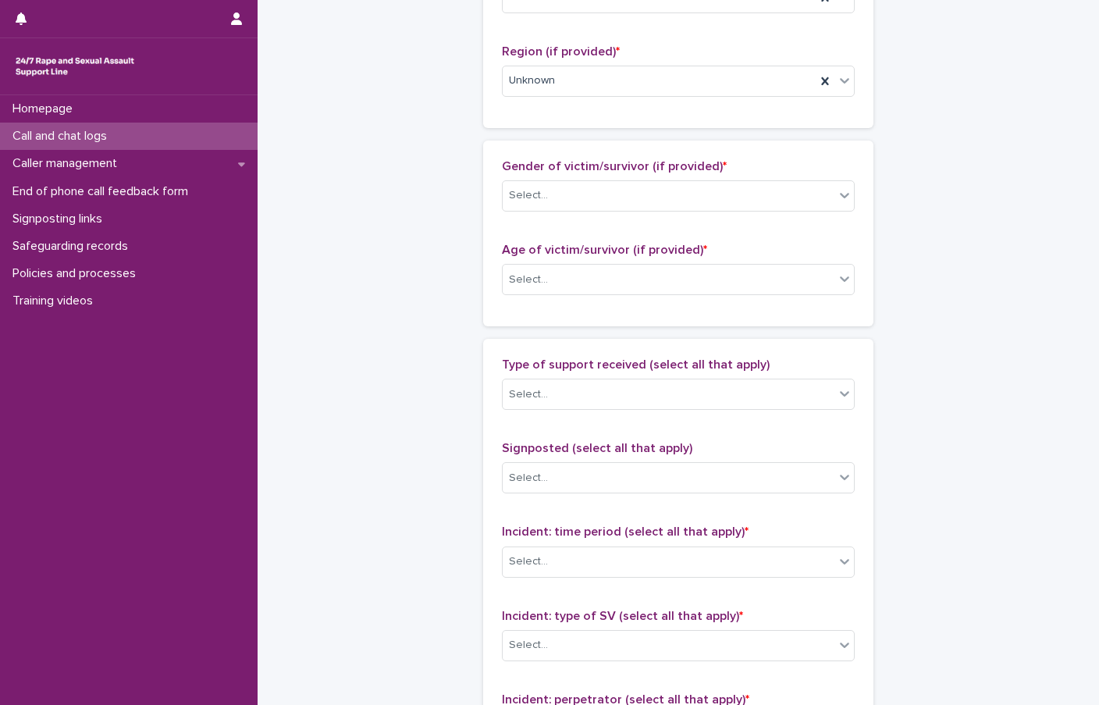
click at [565, 212] on div "Gender of victim/survivor (if provided) * Select..." at bounding box center [678, 191] width 353 height 65
click at [561, 204] on div "Select..." at bounding box center [669, 196] width 332 height 26
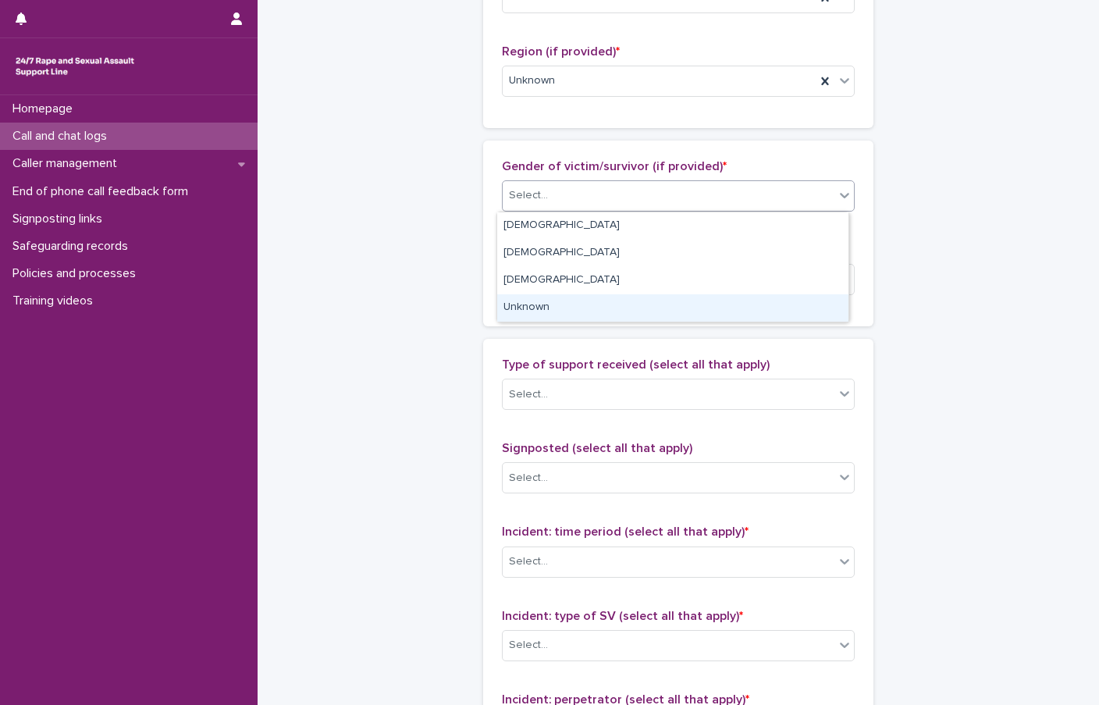
click at [561, 302] on div "Unknown" at bounding box center [672, 307] width 351 height 27
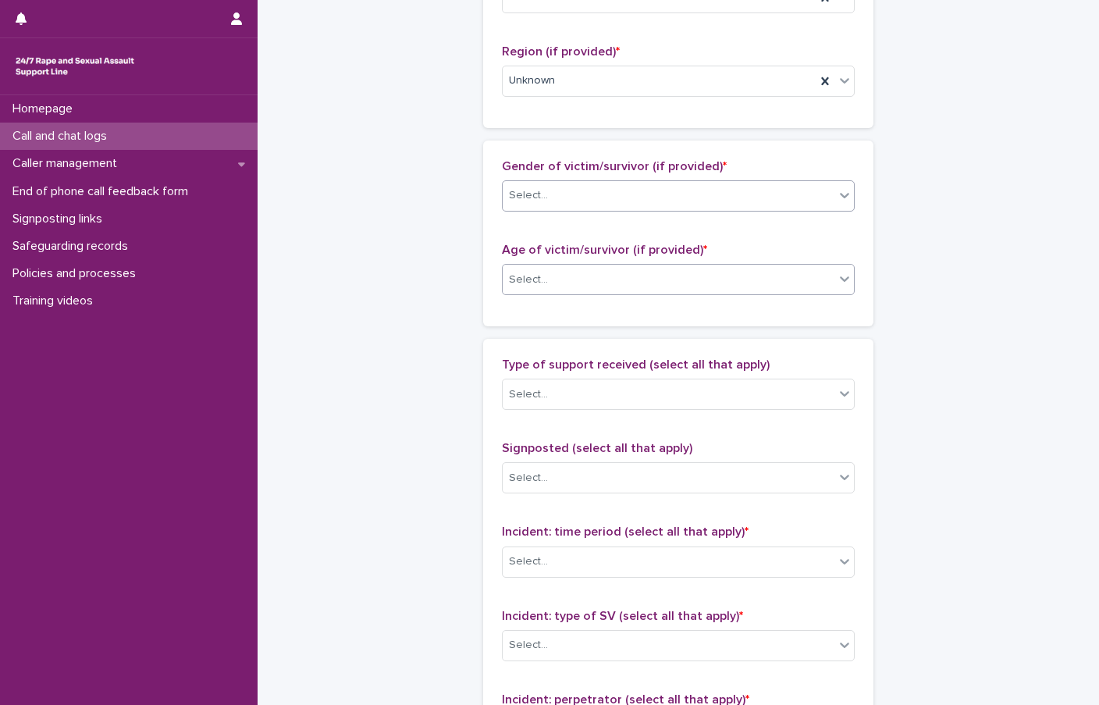
click at [554, 286] on div "Select..." at bounding box center [669, 280] width 332 height 26
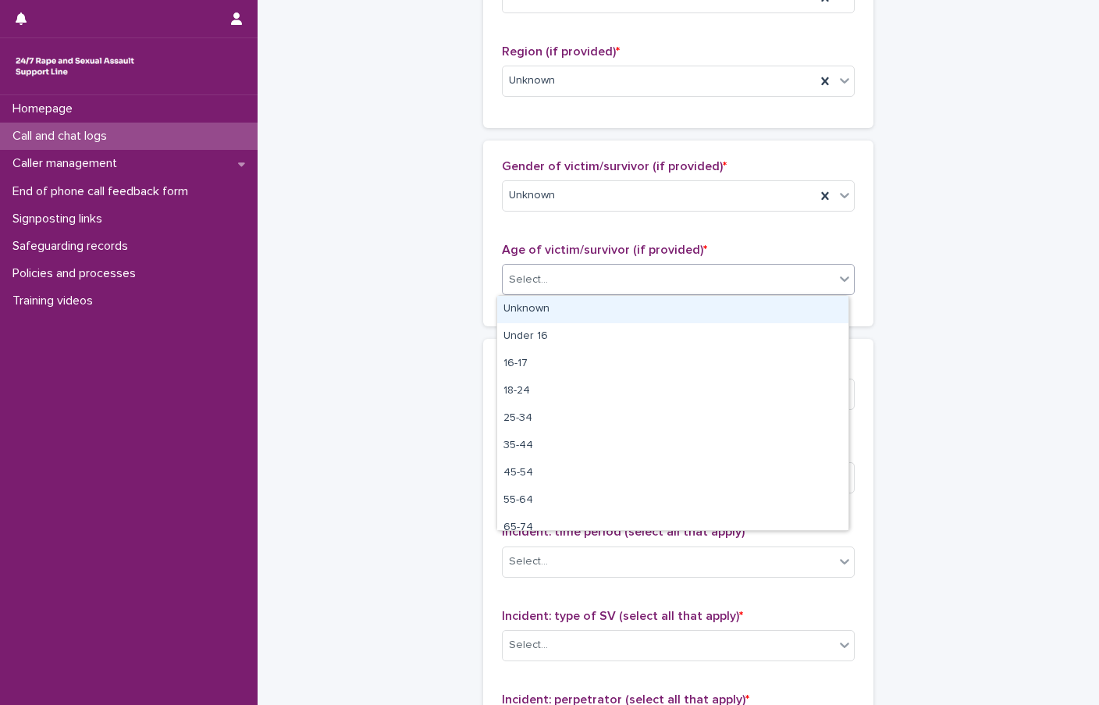
click at [548, 308] on div "Unknown" at bounding box center [672, 309] width 351 height 27
click at [413, 252] on div "**********" at bounding box center [678, 222] width 765 height 1690
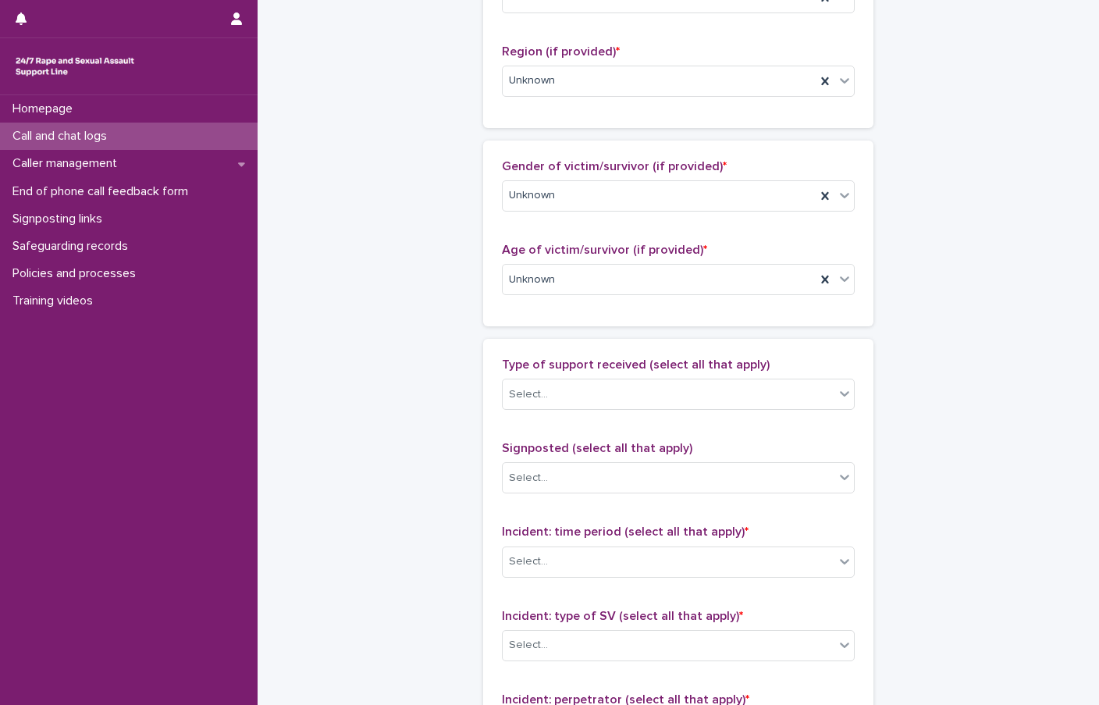
scroll to position [859, 0]
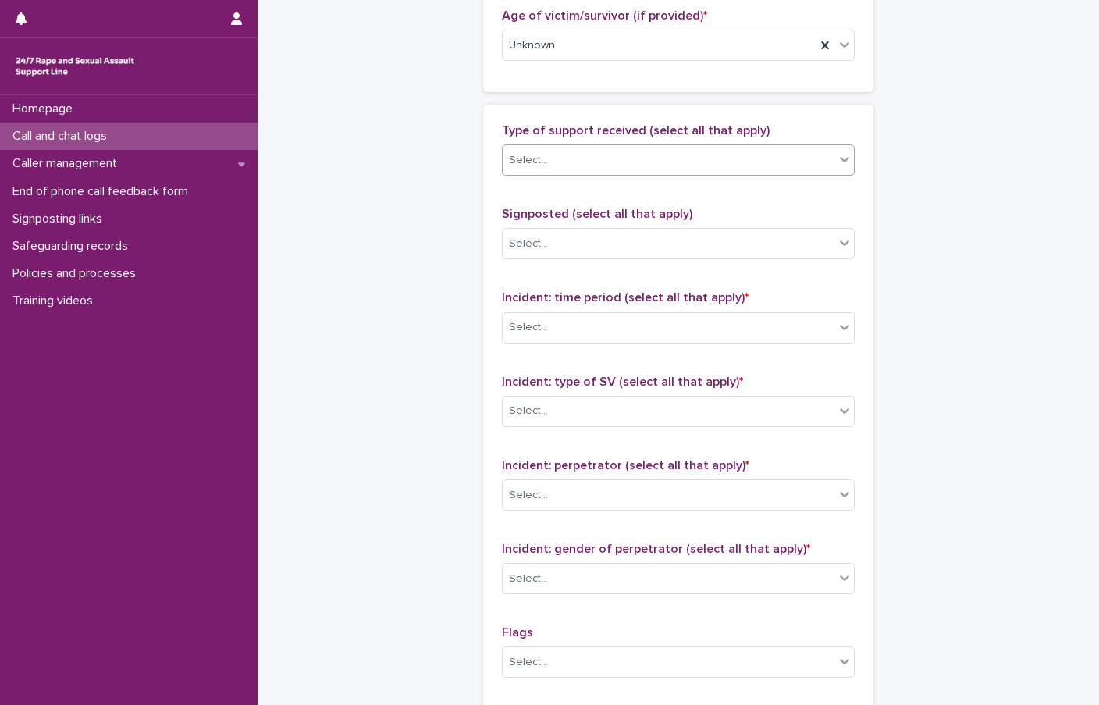
click at [546, 162] on div "Select..." at bounding box center [669, 161] width 332 height 26
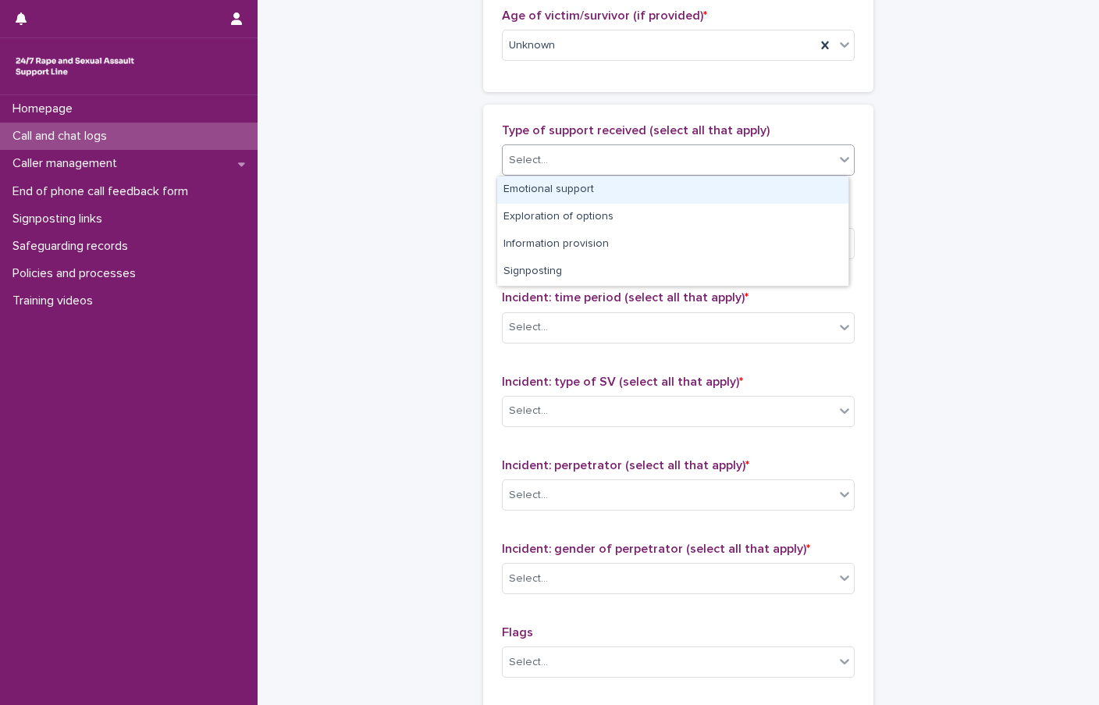
click at [533, 192] on div "Emotional support" at bounding box center [672, 189] width 351 height 27
click at [633, 157] on div "Emotional support" at bounding box center [659, 160] width 313 height 27
click at [595, 185] on div "Exploration of options" at bounding box center [672, 189] width 351 height 27
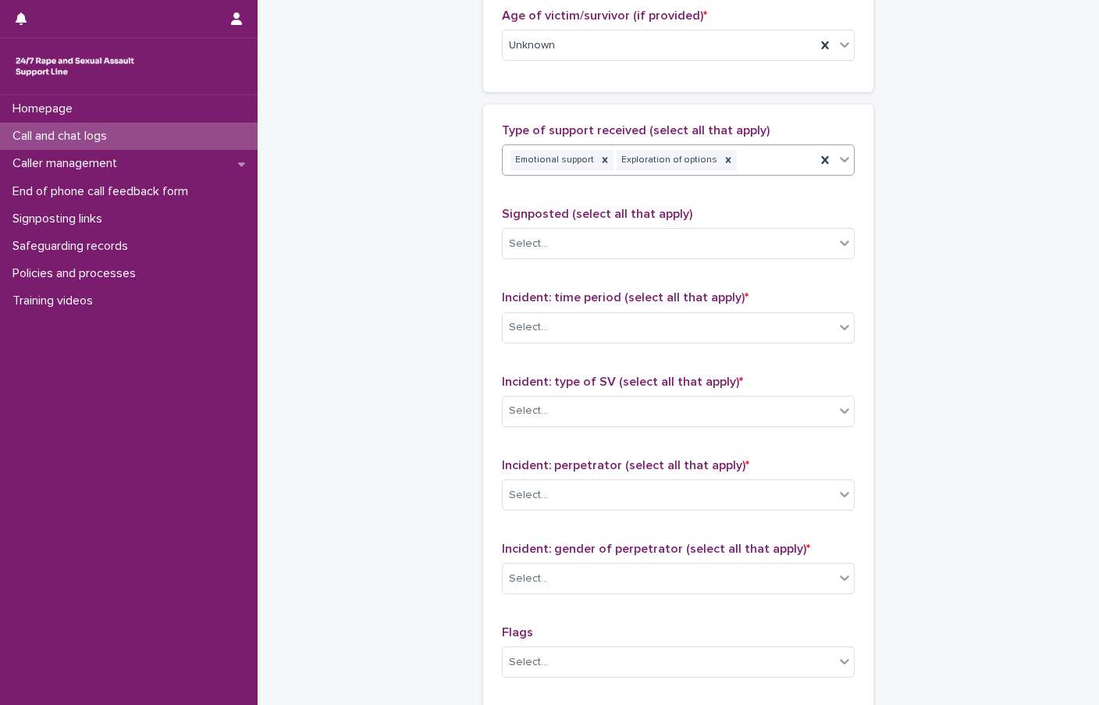
click at [749, 162] on div "Emotional support Exploration of options" at bounding box center [659, 160] width 313 height 27
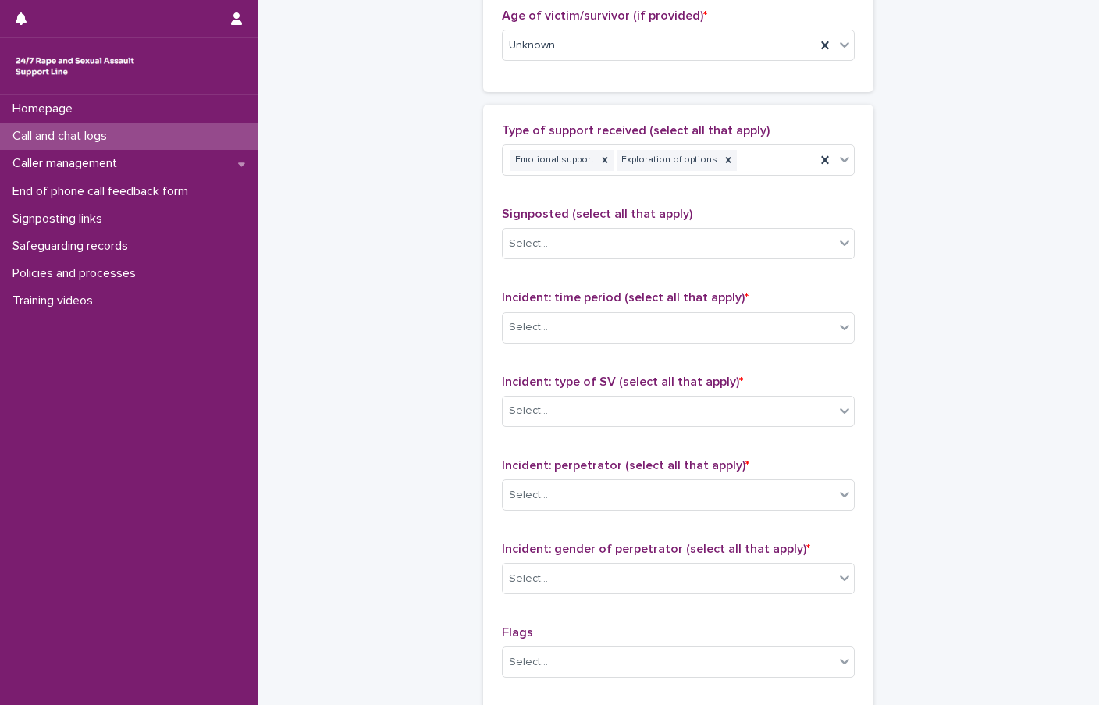
scroll to position [937, 0]
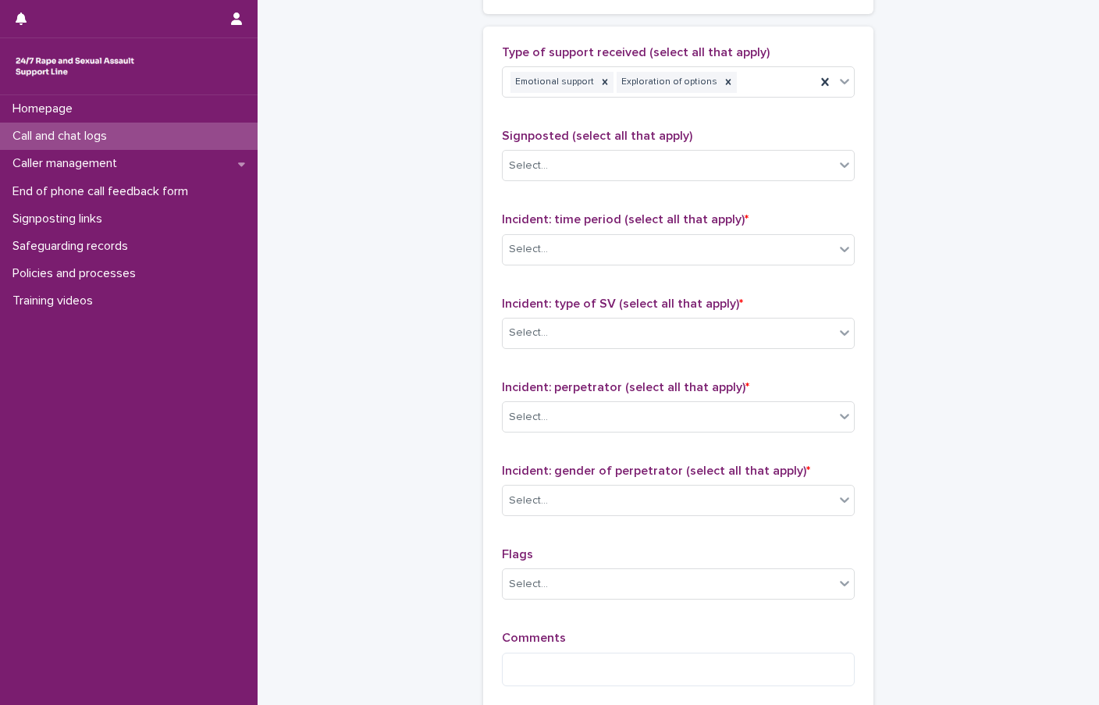
click at [533, 148] on div "Signposted (select all that apply) Select..." at bounding box center [678, 161] width 353 height 65
click at [545, 166] on div "Select..." at bounding box center [669, 166] width 332 height 26
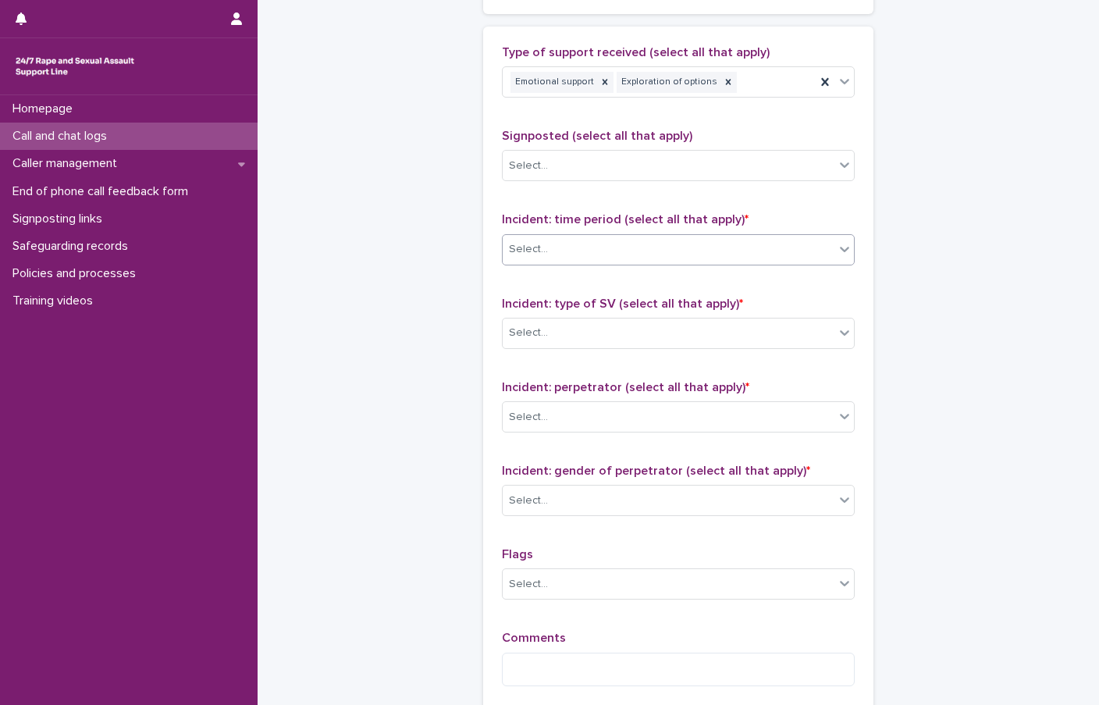
click at [531, 247] on div "Select..." at bounding box center [528, 249] width 39 height 16
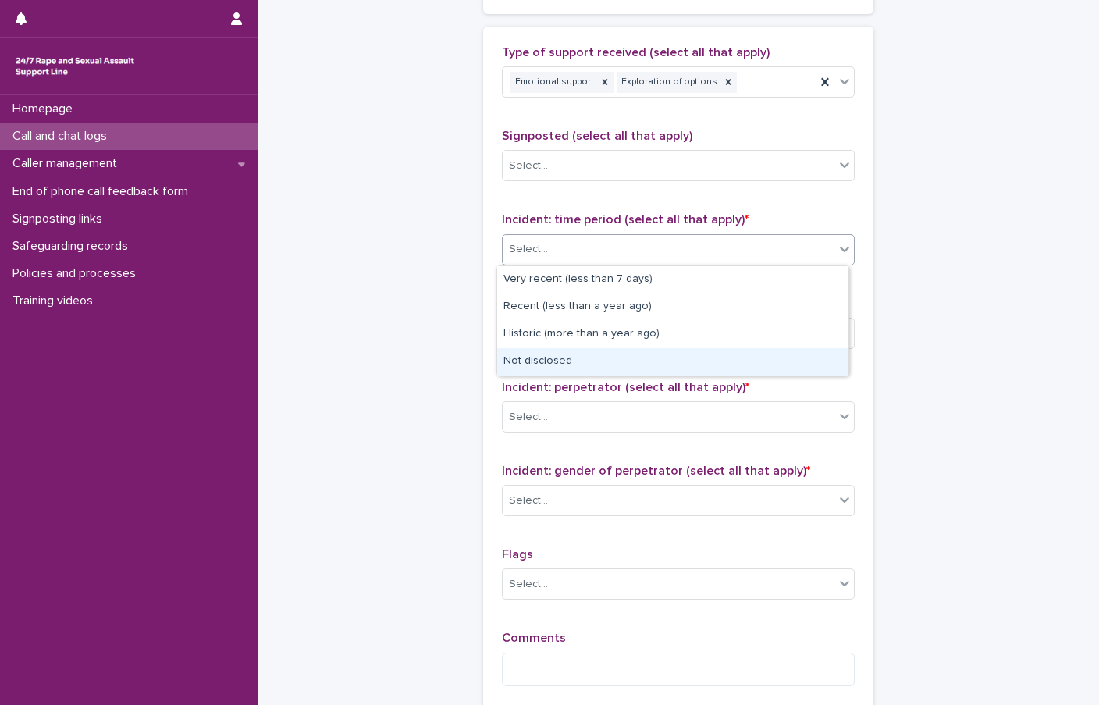
click at [578, 359] on div "Not disclosed" at bounding box center [672, 361] width 351 height 27
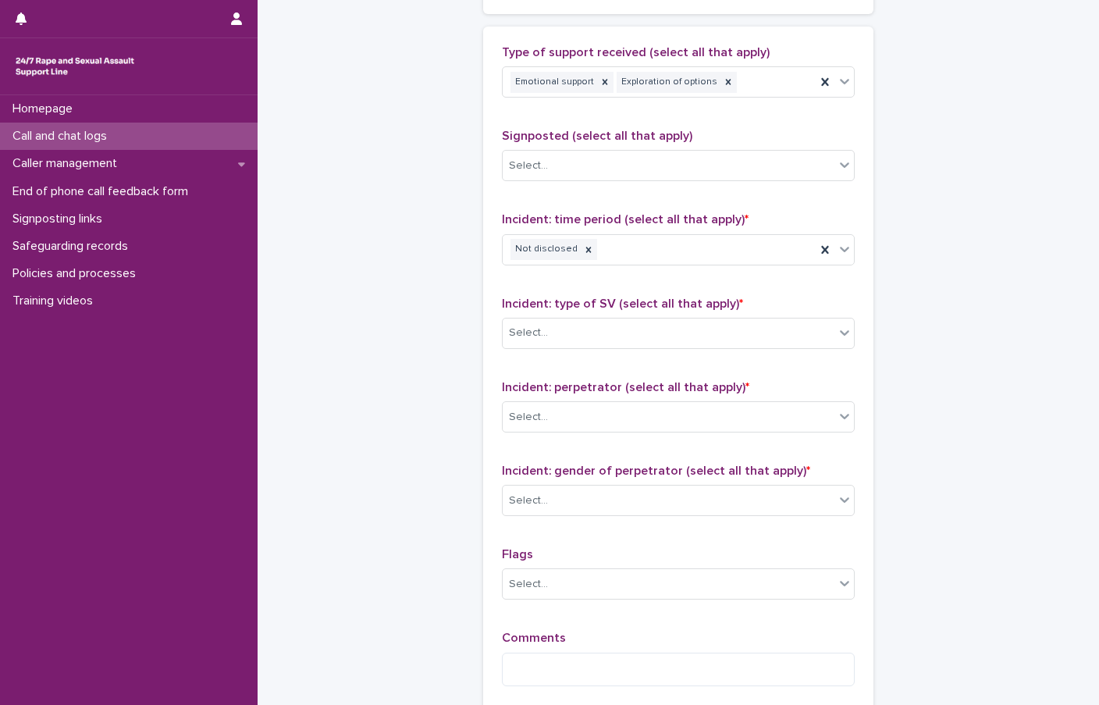
click at [550, 315] on div "Incident: type of SV (select all that apply) * Select..." at bounding box center [678, 329] width 353 height 65
click at [558, 335] on div "Select..." at bounding box center [669, 333] width 332 height 26
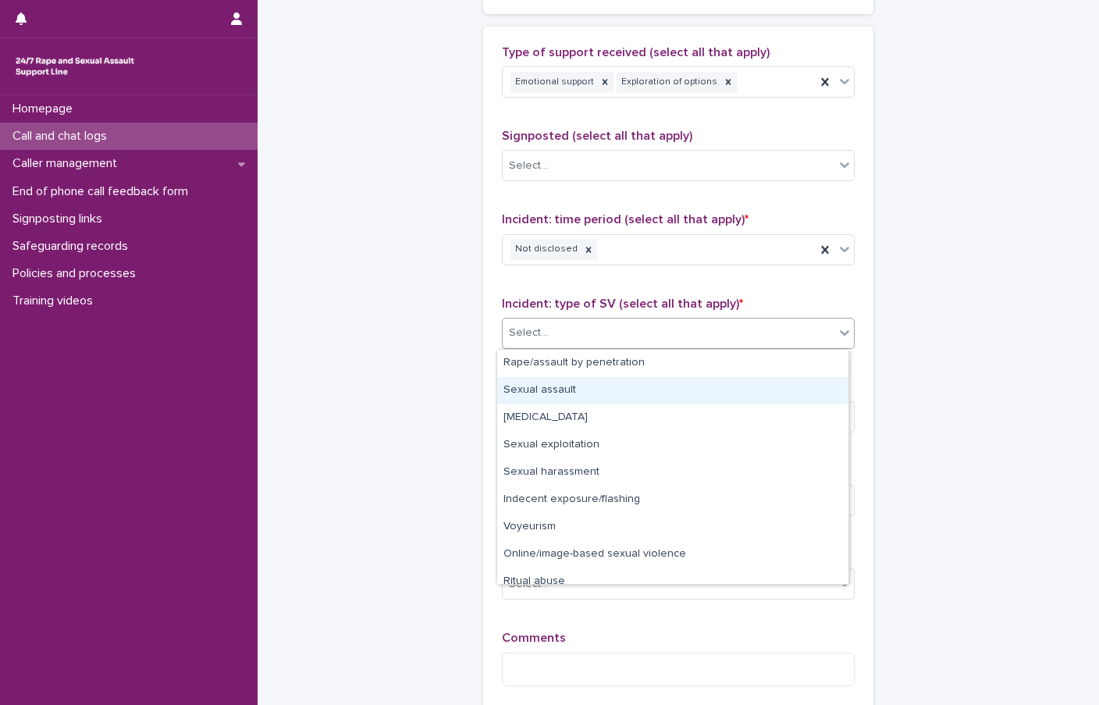
scroll to position [39, 0]
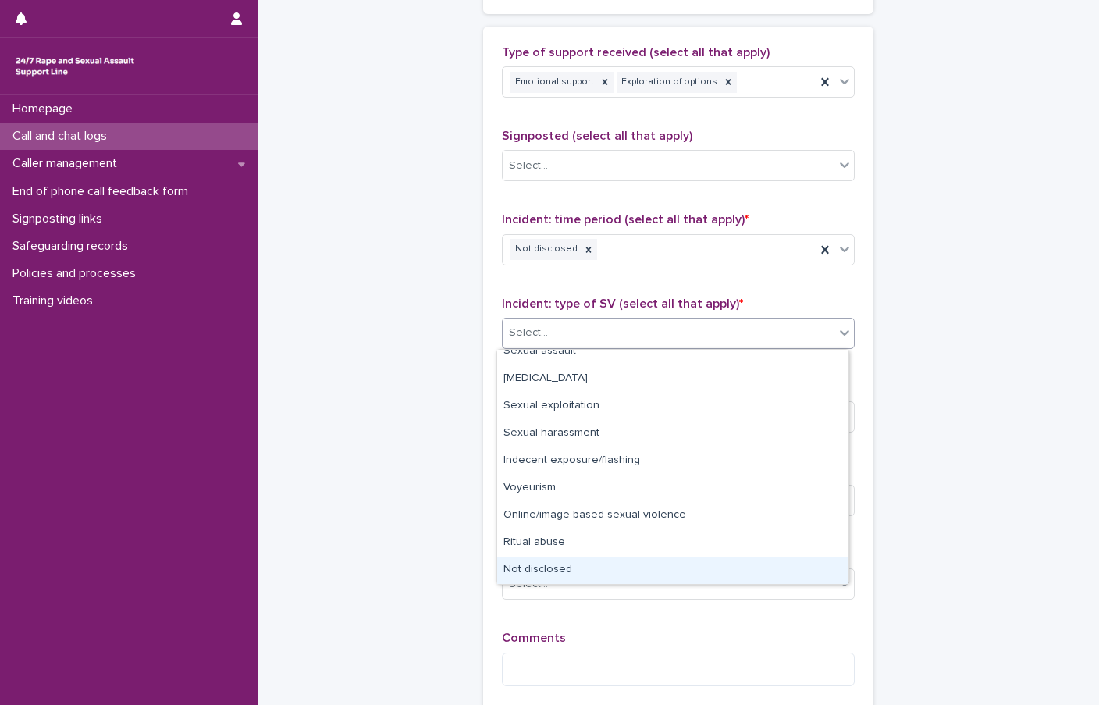
click at [575, 561] on div "Not disclosed" at bounding box center [672, 570] width 351 height 27
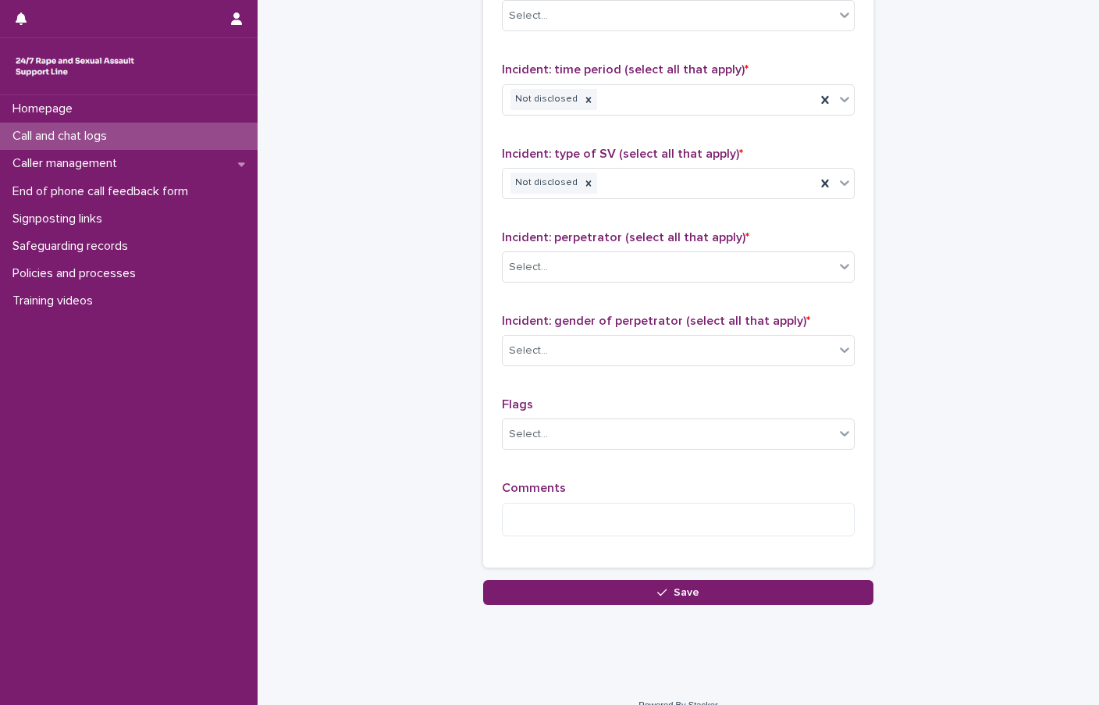
scroll to position [1093, 0]
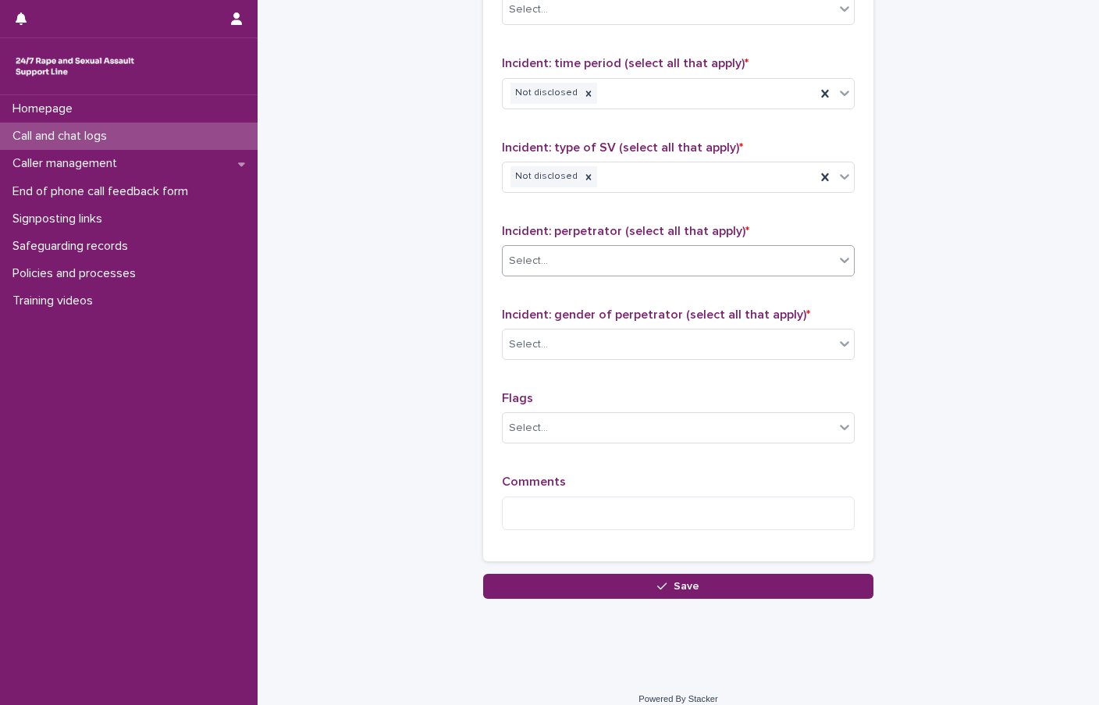
click at [554, 266] on div "Select..." at bounding box center [669, 261] width 332 height 26
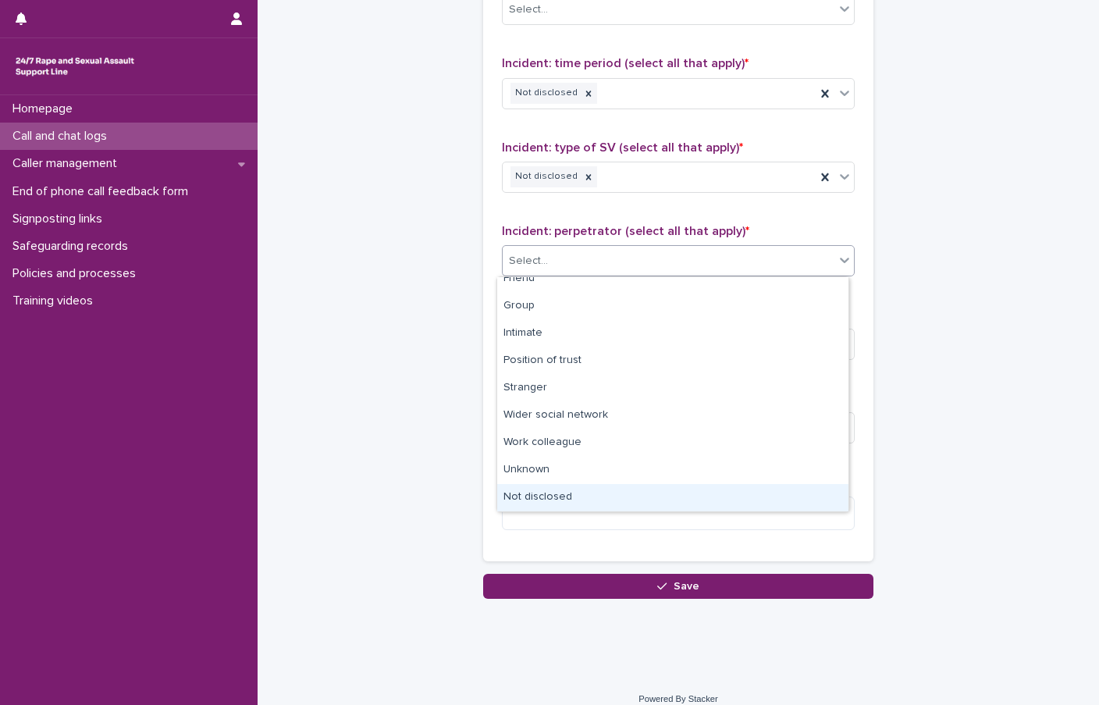
click at [570, 491] on div "Not disclosed" at bounding box center [672, 497] width 351 height 27
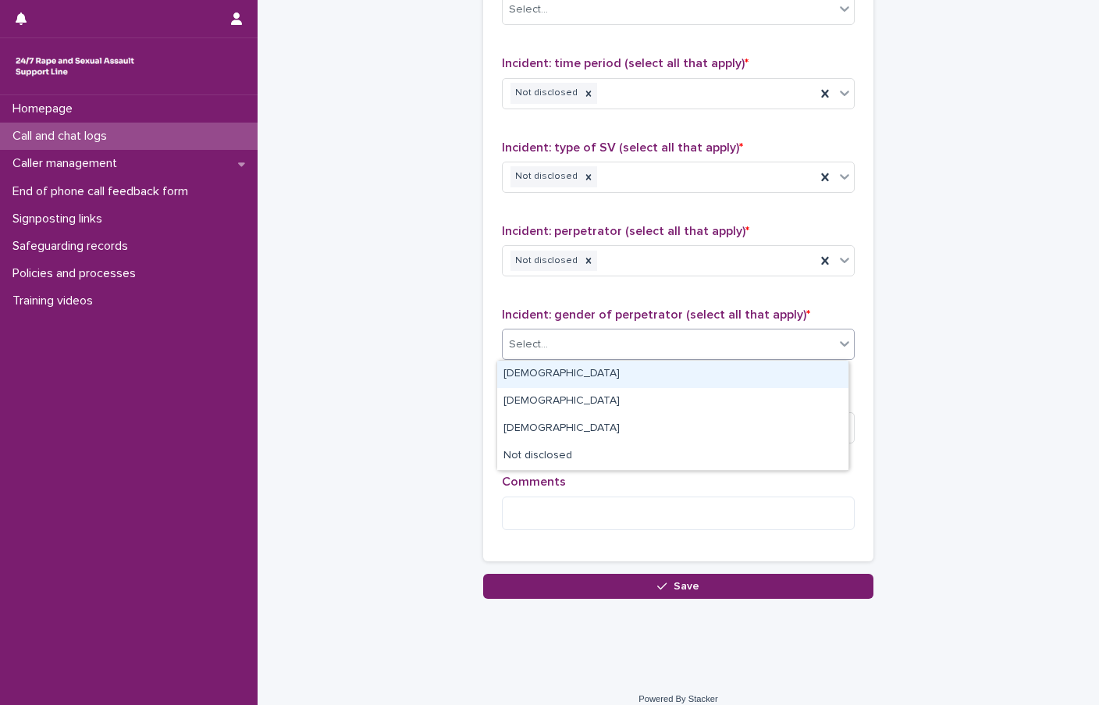
click at [554, 347] on div "Select..." at bounding box center [669, 345] width 332 height 26
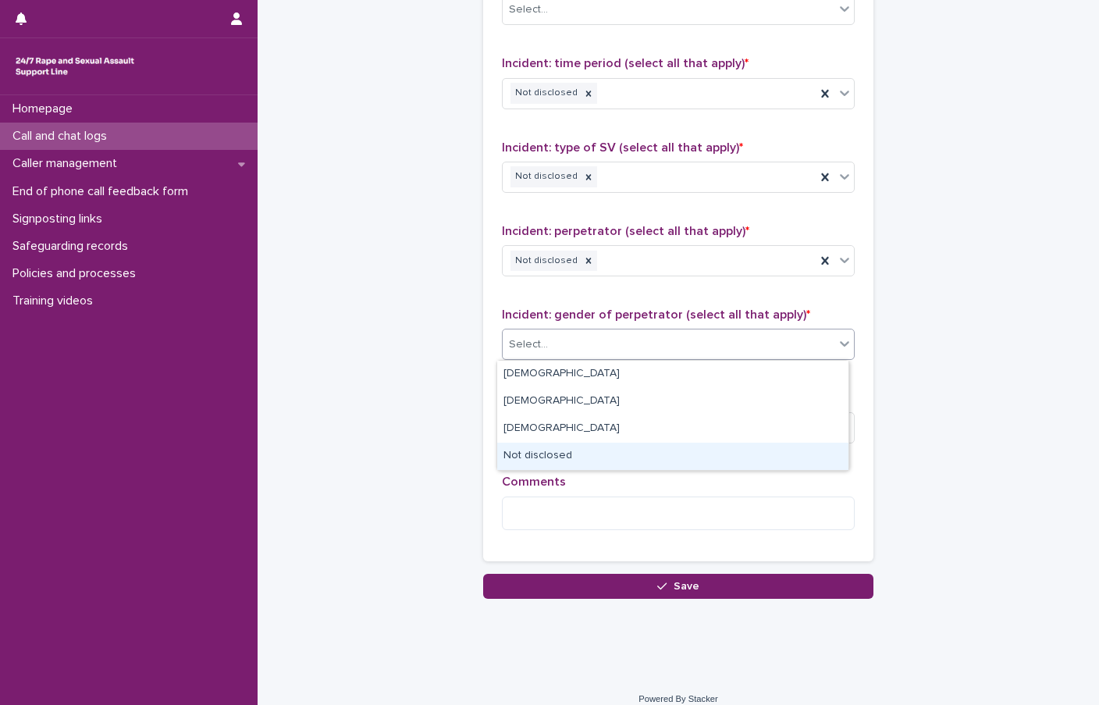
click at [572, 451] on div "Not disclosed" at bounding box center [672, 456] width 351 height 27
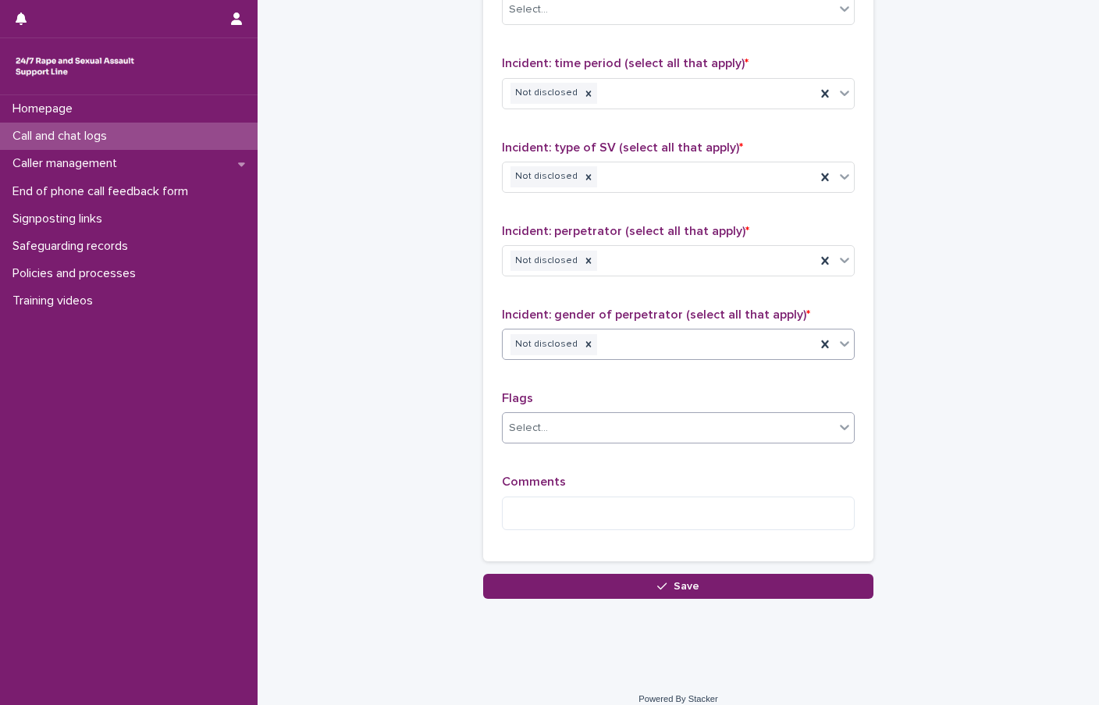
click at [519, 437] on div "Select..." at bounding box center [669, 428] width 332 height 26
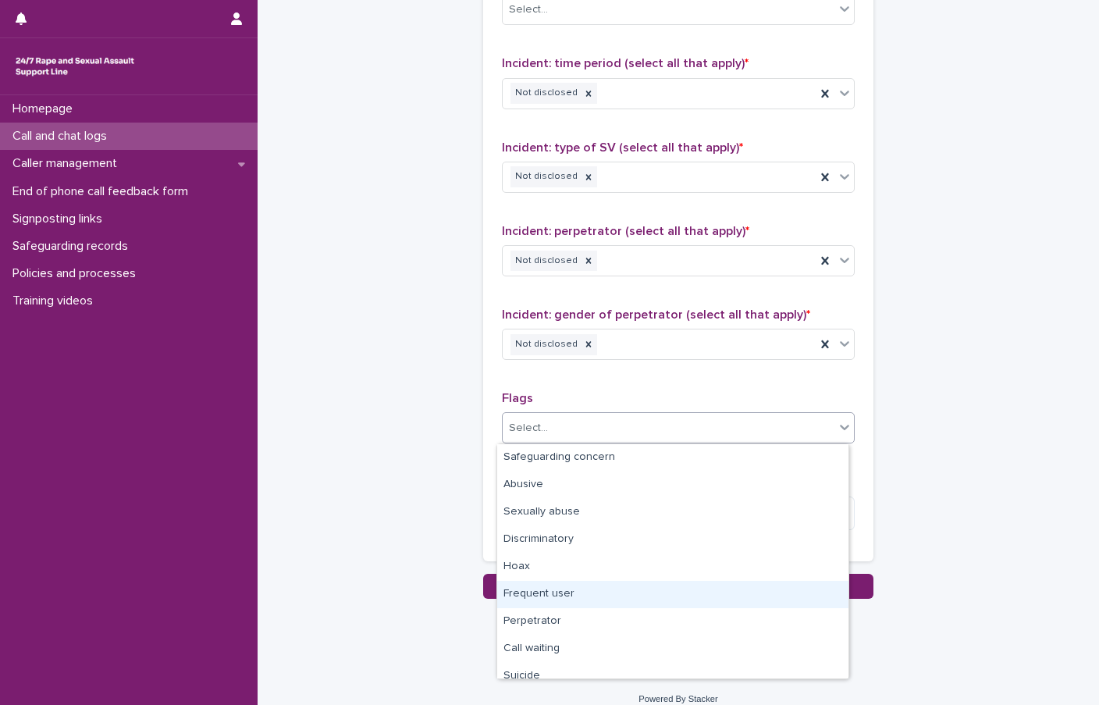
scroll to position [78, 0]
click at [553, 599] on div "Suicide" at bounding box center [672, 598] width 351 height 27
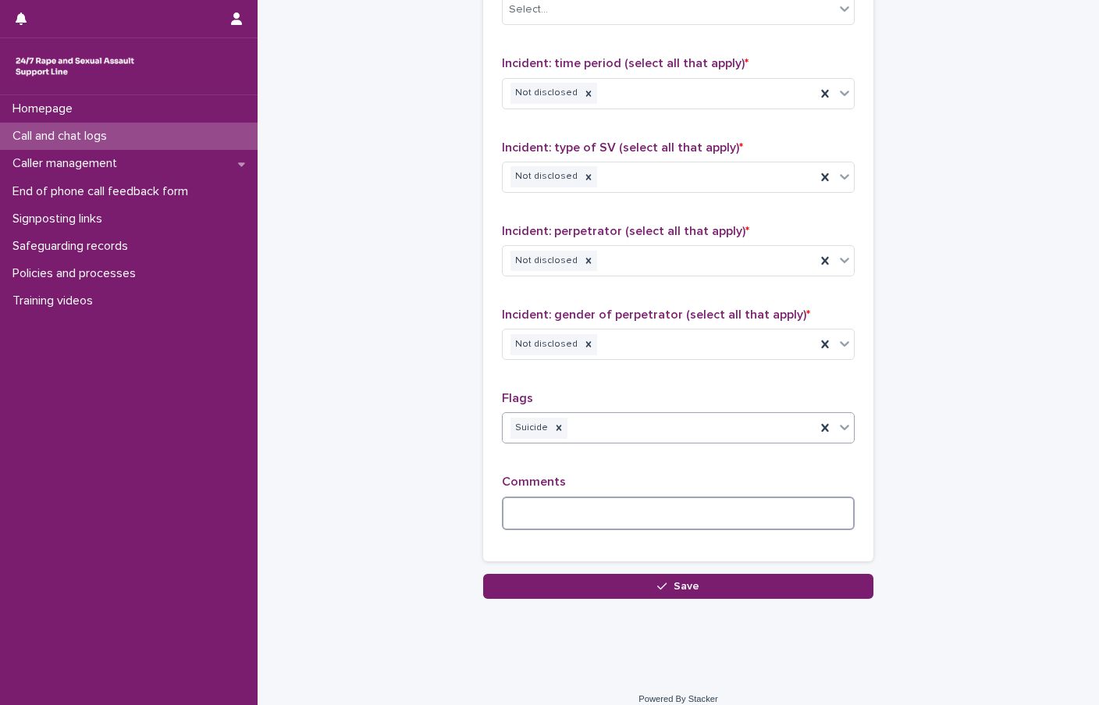
click at [527, 520] on textarea at bounding box center [678, 513] width 353 height 34
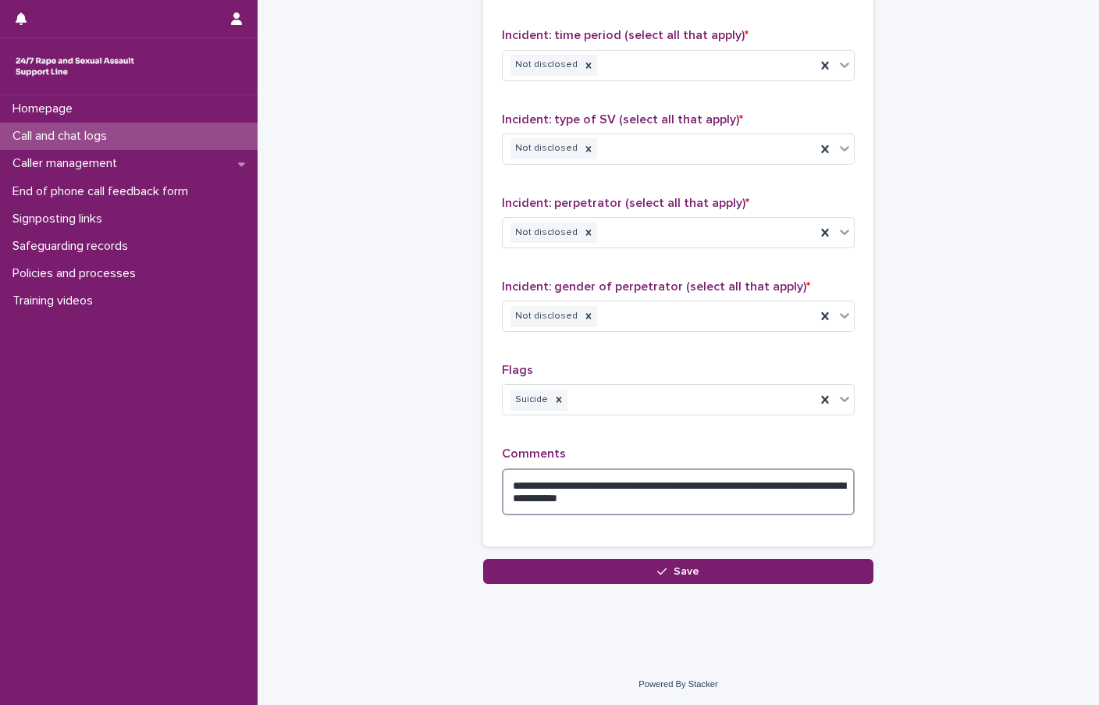
scroll to position [1122, 0]
click at [546, 496] on textarea "**********" at bounding box center [678, 491] width 353 height 47
type textarea "**********"
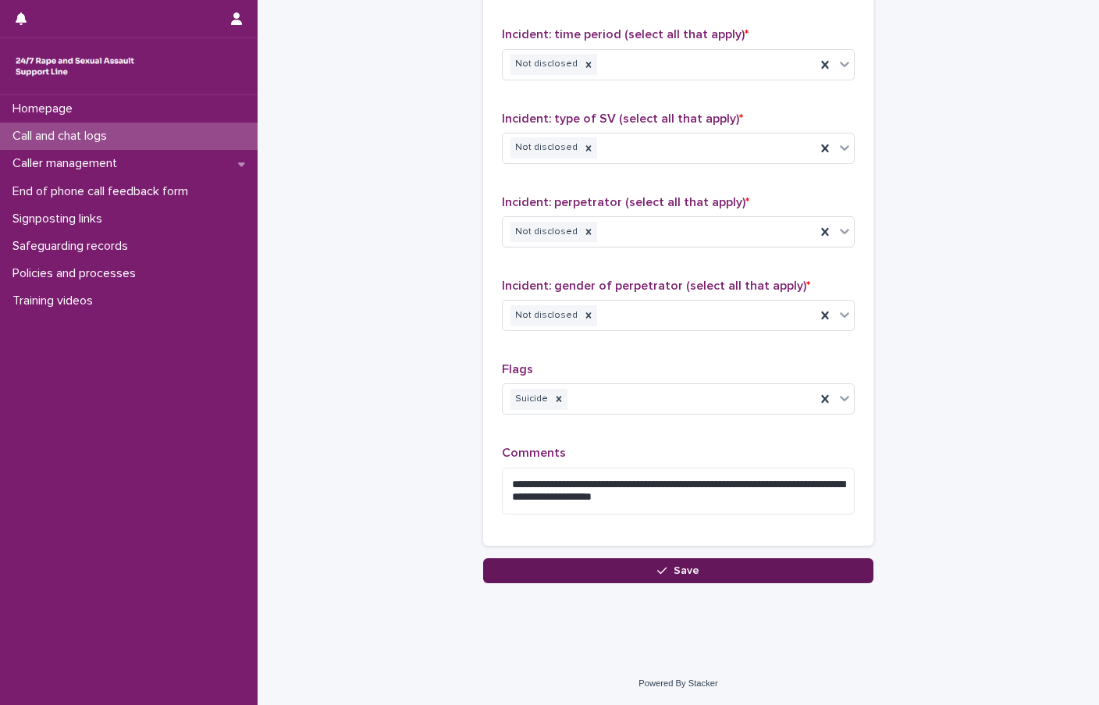
click at [688, 573] on span "Save" at bounding box center [687, 570] width 26 height 11
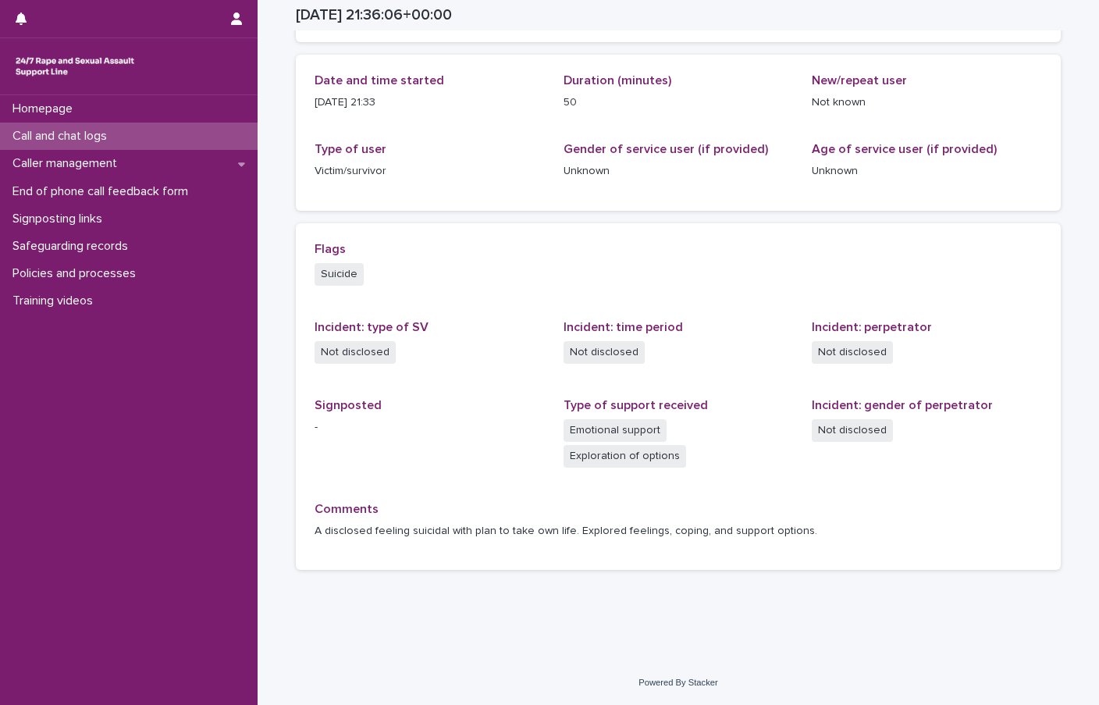
scroll to position [133, 0]
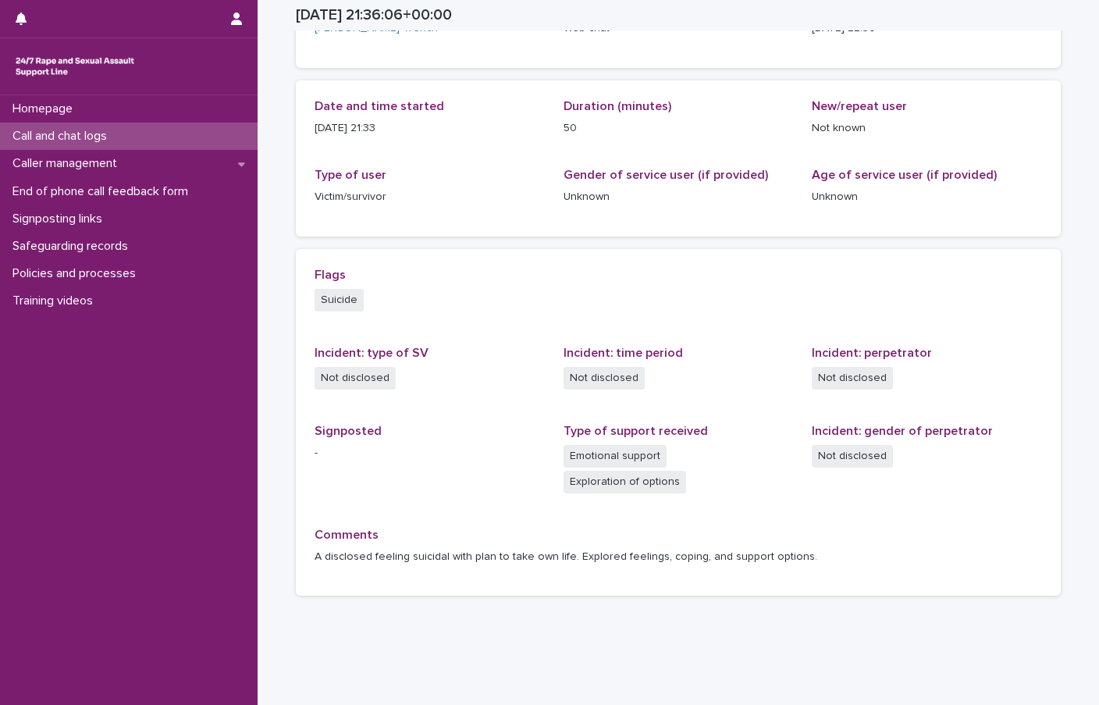
click at [106, 133] on p "Call and chat logs" at bounding box center [62, 136] width 113 height 15
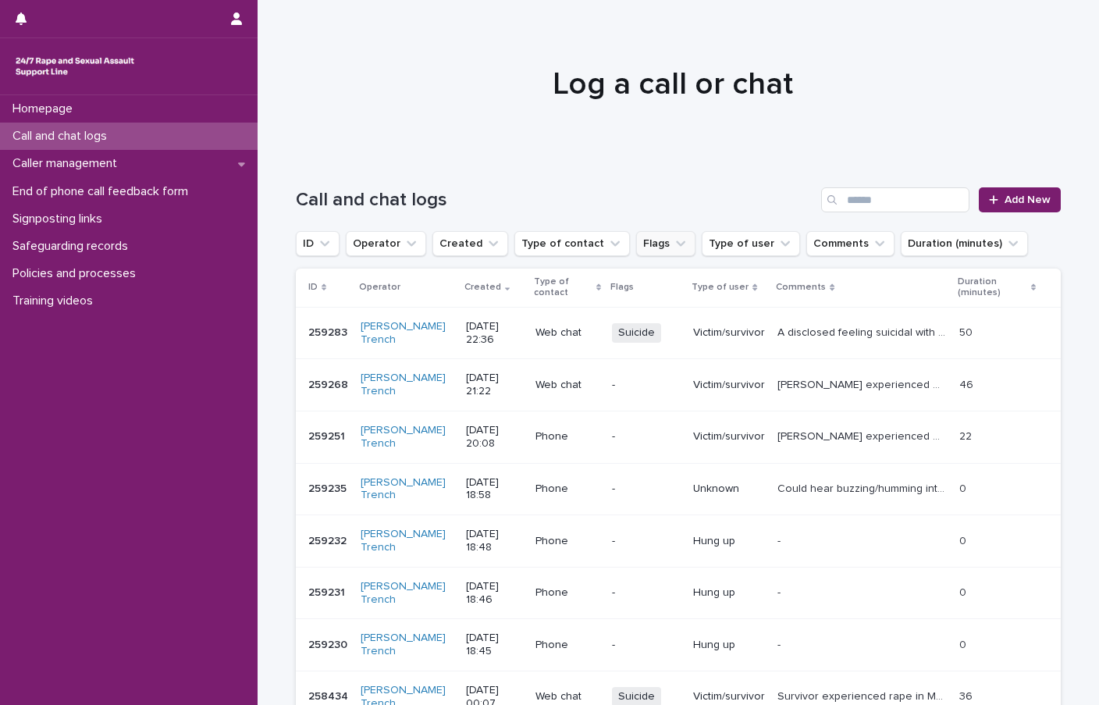
click at [636, 245] on button "Flags" at bounding box center [665, 243] width 59 height 25
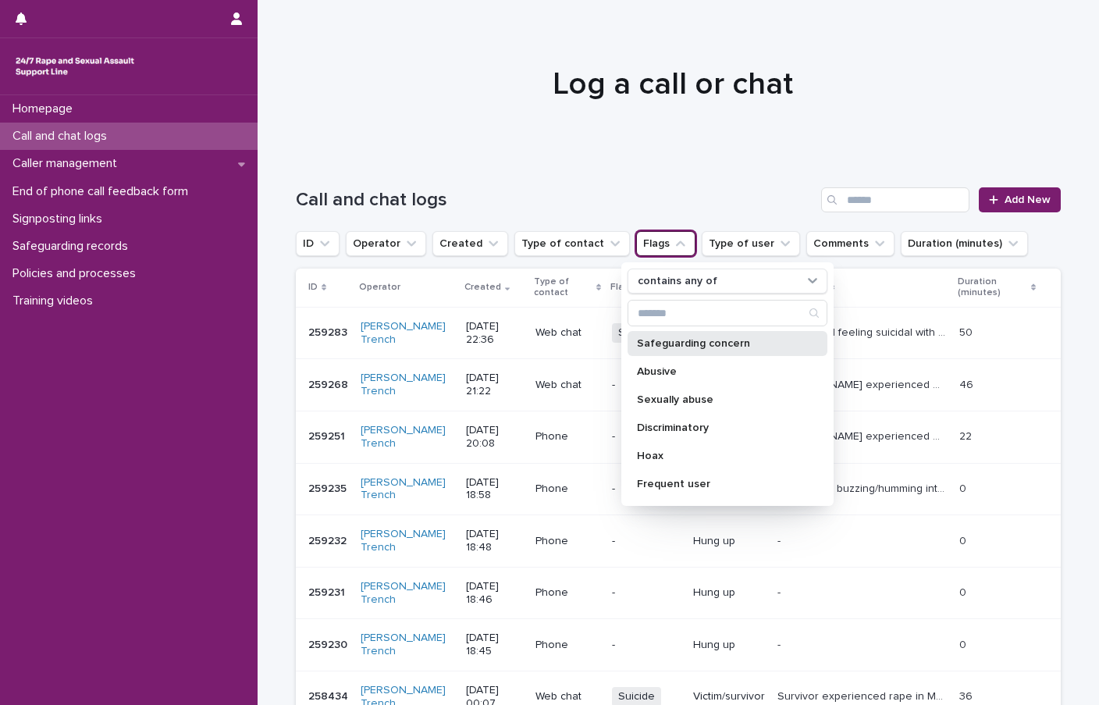
click at [671, 348] on p "Safeguarding concern" at bounding box center [719, 343] width 165 height 11
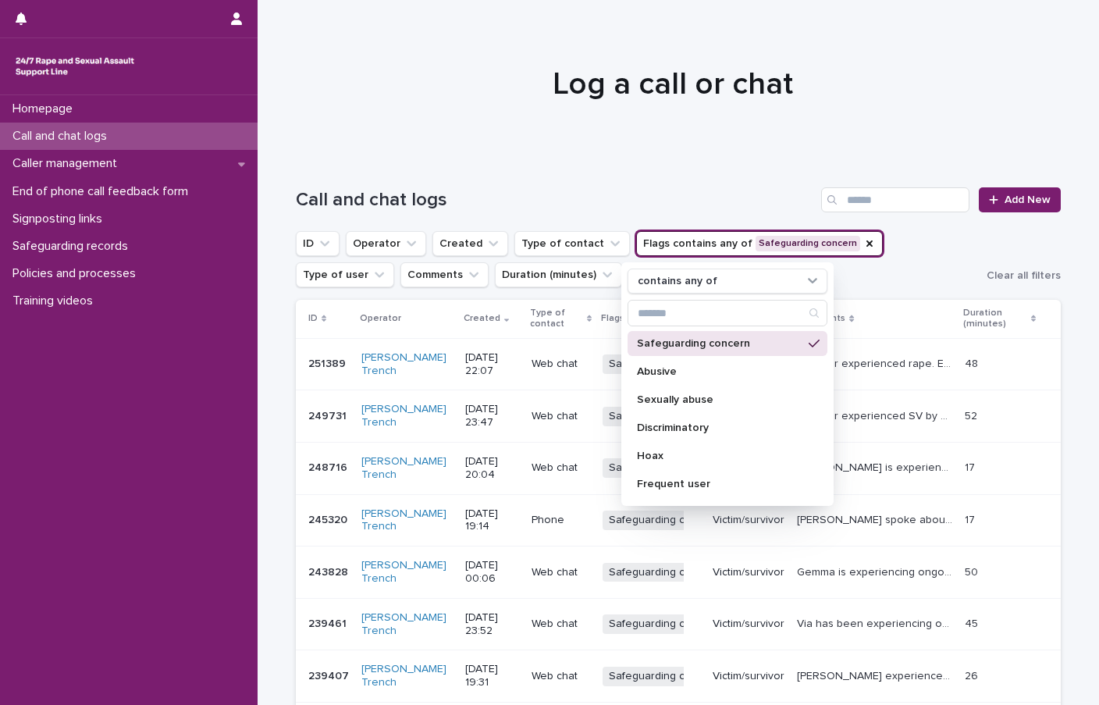
click at [599, 169] on div "Call and chat logs Add New" at bounding box center [678, 193] width 765 height 75
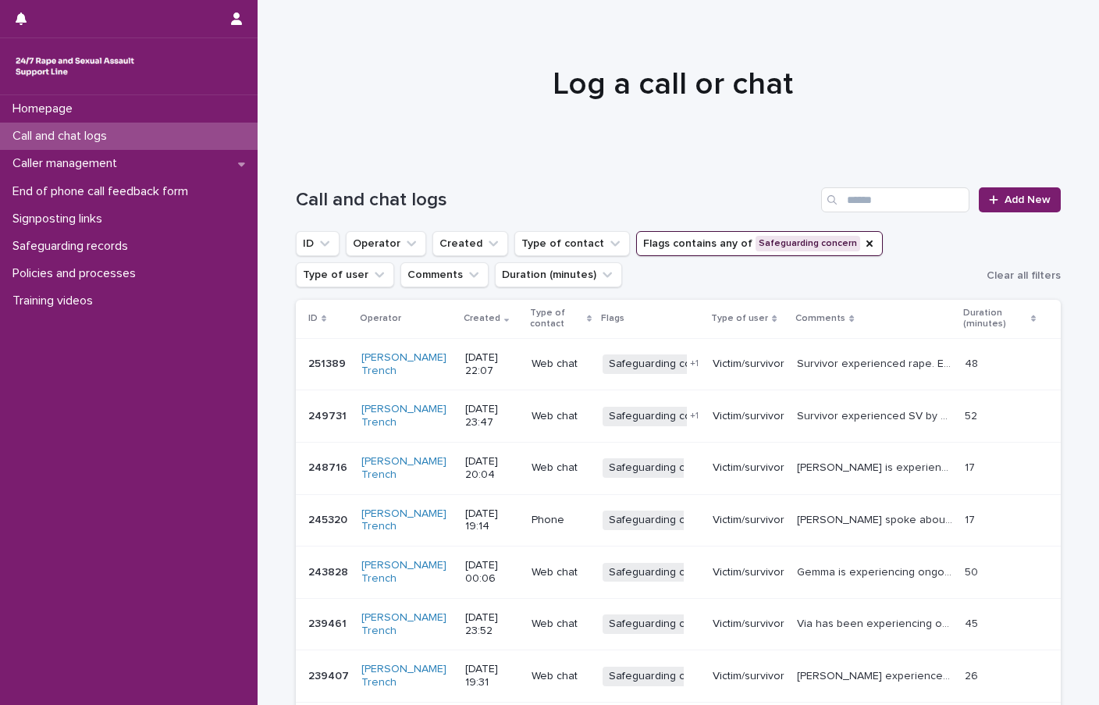
click at [650, 367] on span "Safeguarding concern" at bounding box center [665, 364] width 124 height 20
click at [863, 244] on icon "Flags" at bounding box center [869, 243] width 12 height 12
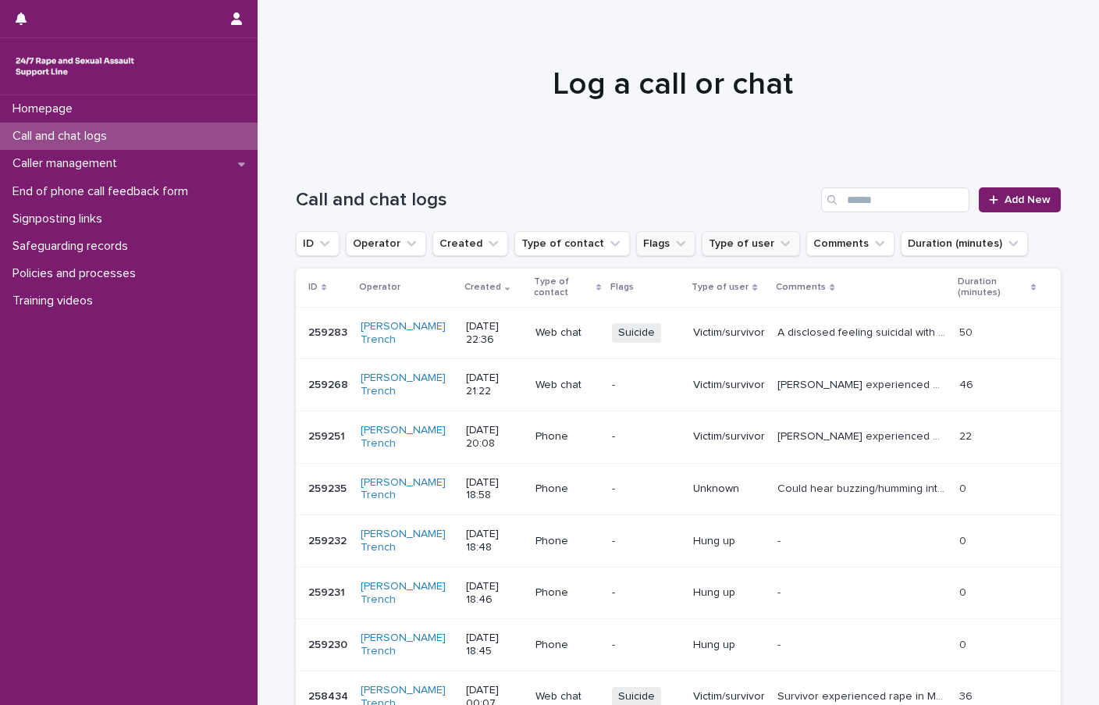
click at [743, 236] on button "Type of user" at bounding box center [751, 243] width 98 height 25
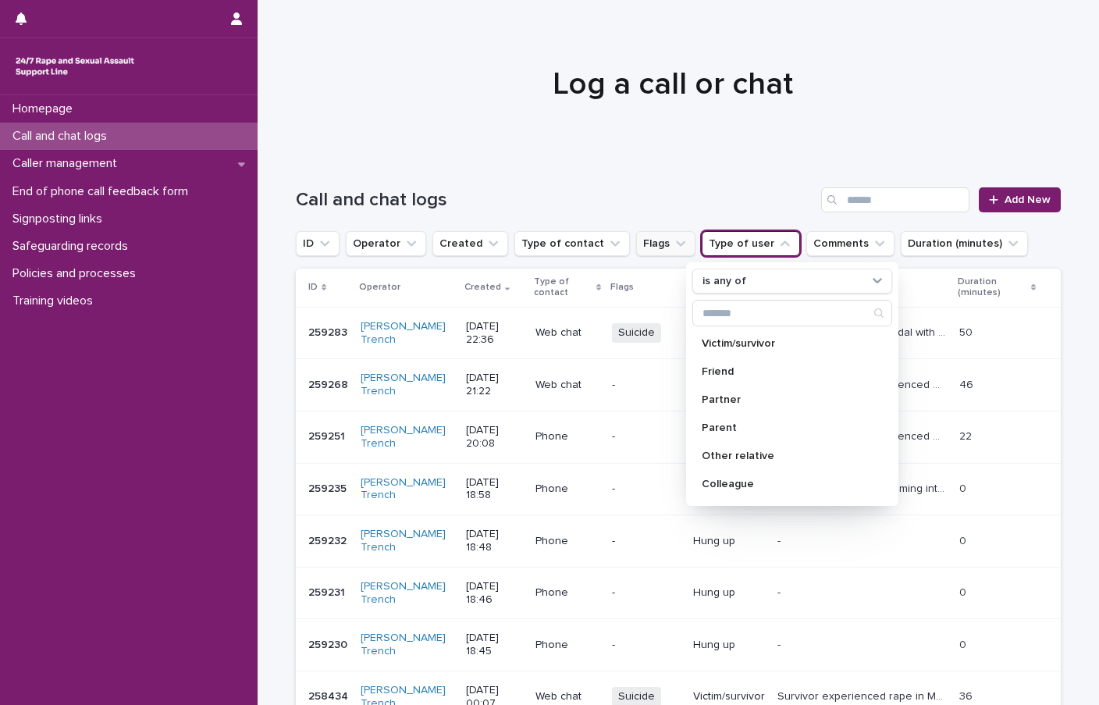
click at [673, 246] on icon "Flags" at bounding box center [681, 244] width 16 height 16
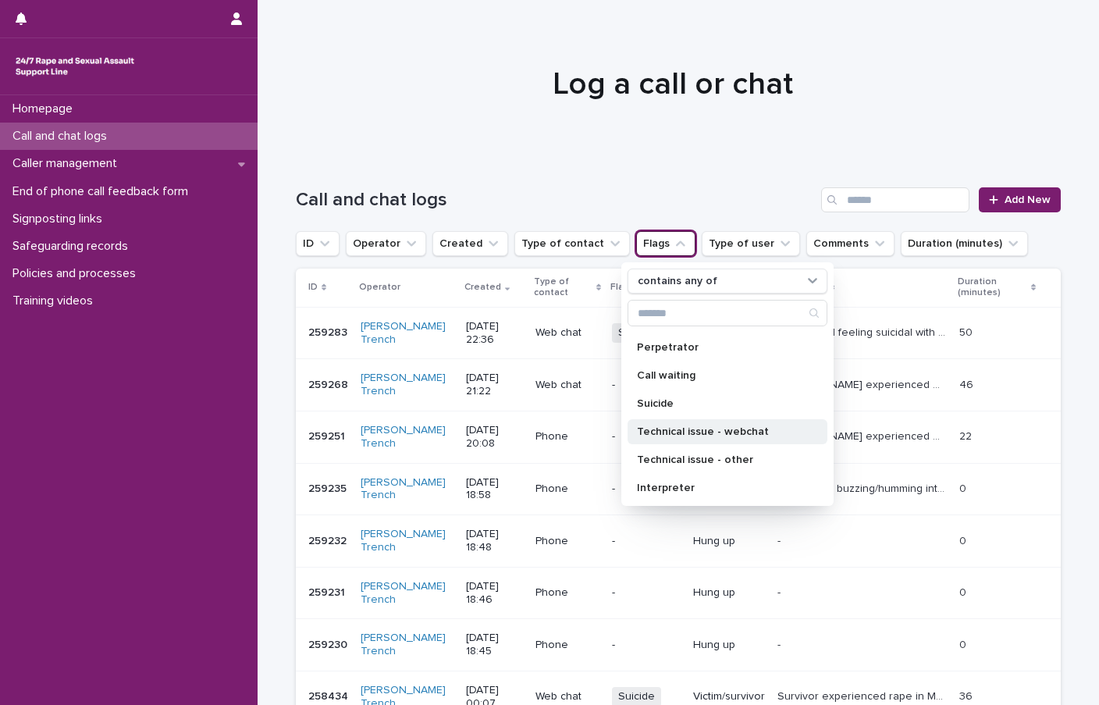
scroll to position [165, 0]
click at [663, 407] on p "Suicide" at bounding box center [719, 402] width 165 height 11
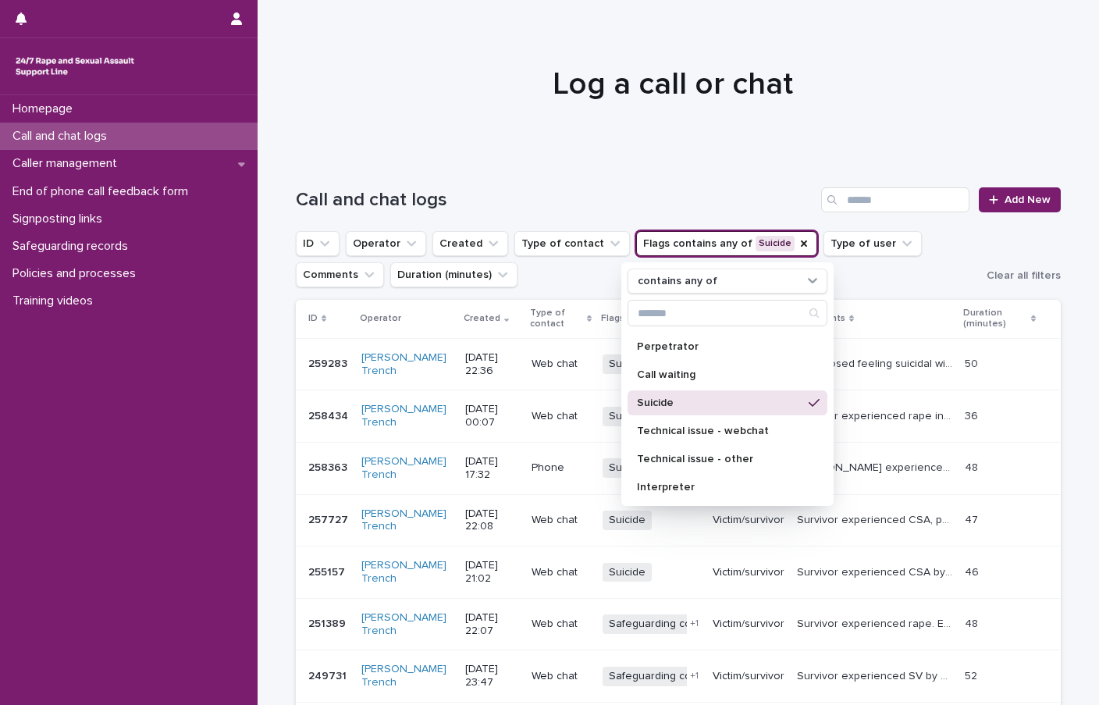
click at [674, 166] on div "Call and chat logs Add New" at bounding box center [678, 193] width 765 height 75
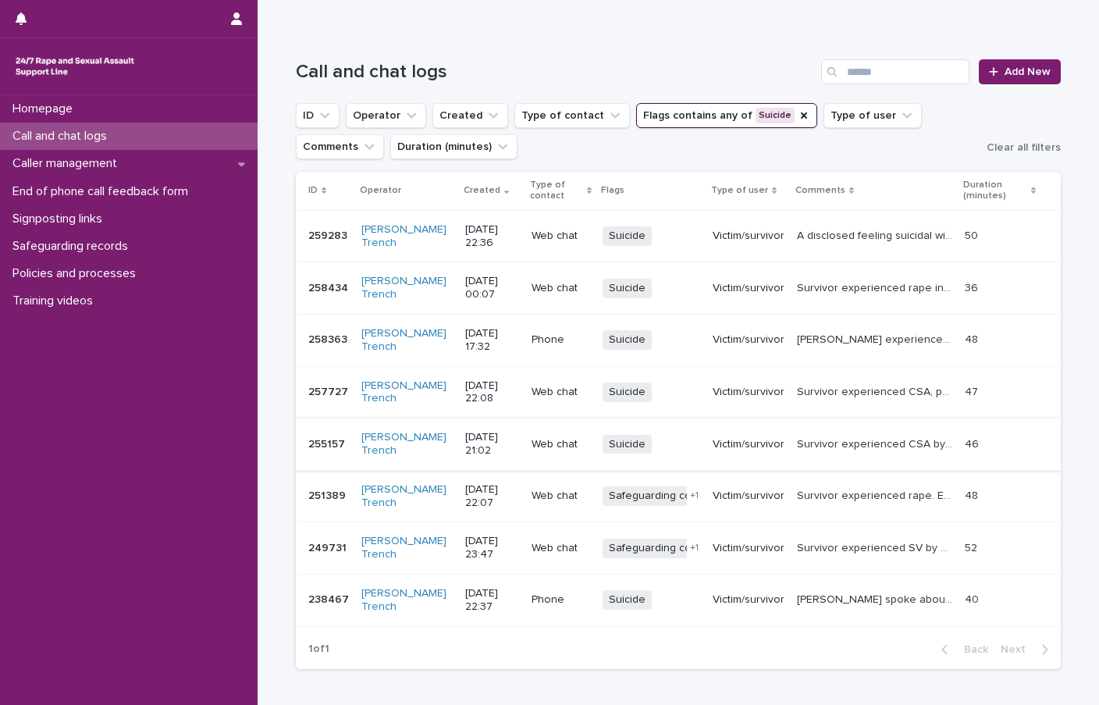
scroll to position [156, 0]
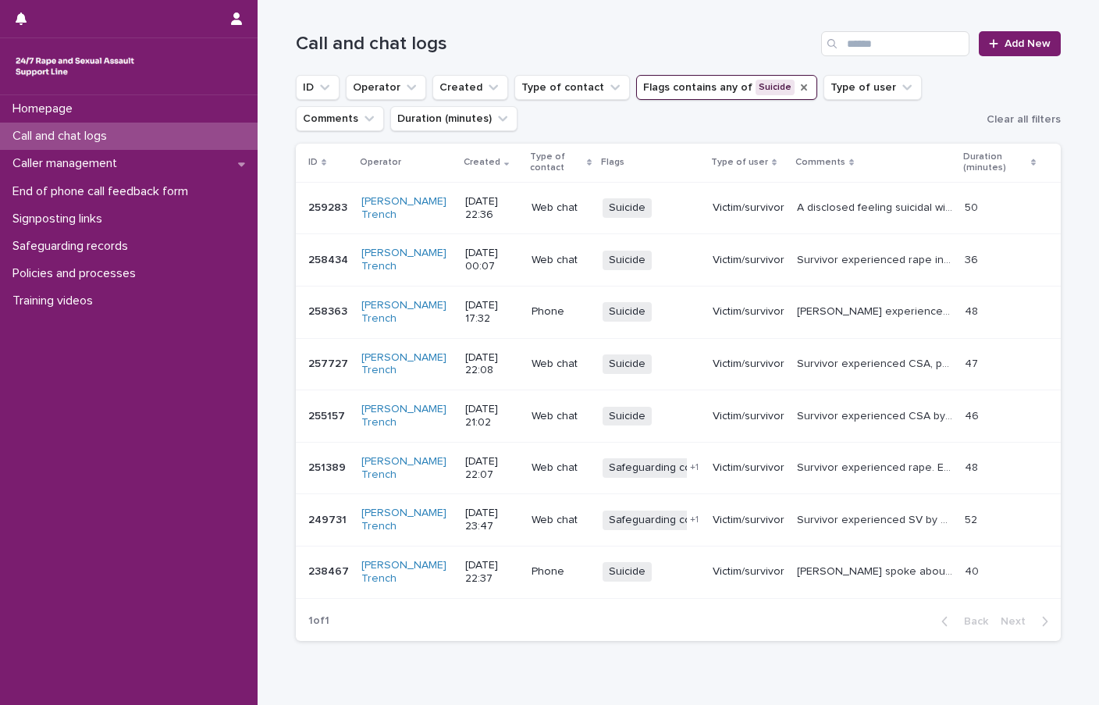
click at [798, 82] on icon "Flags" at bounding box center [804, 87] width 12 height 12
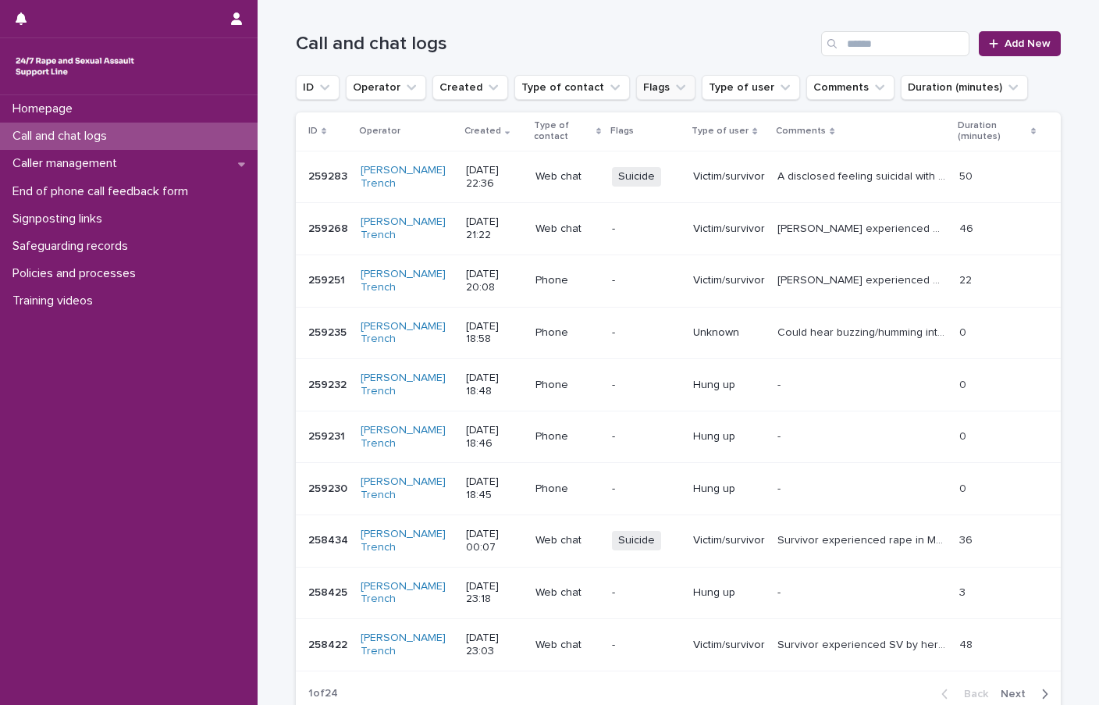
click at [1083, 253] on div "Loading... Saving… Loading... Saving… Call and chat logs Add New ID Operator Cr…" at bounding box center [678, 402] width 841 height 804
